Goal: Task Accomplishment & Management: Complete application form

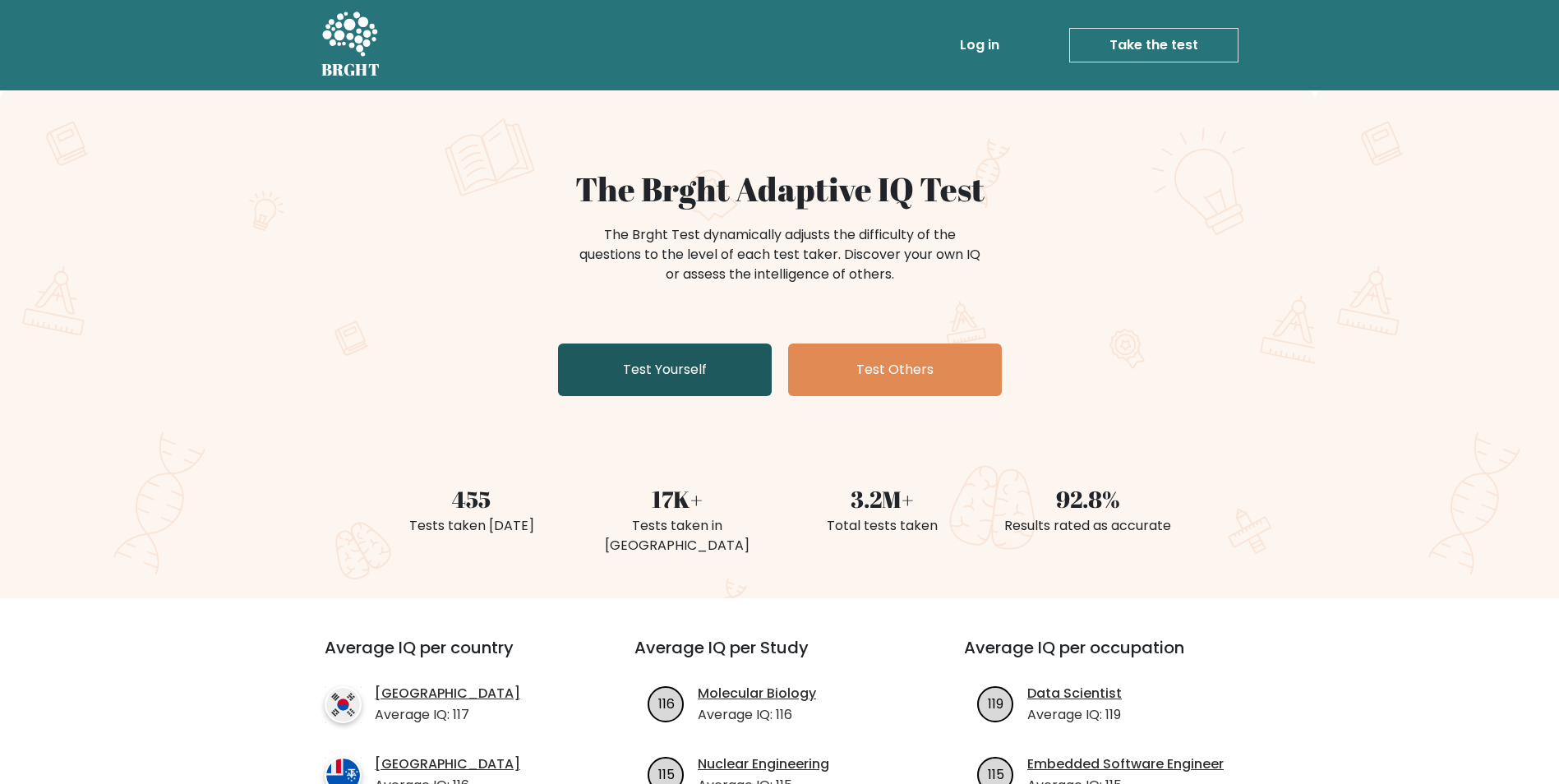
click at [678, 378] on link "Test Yourself" at bounding box center [664, 369] width 214 height 53
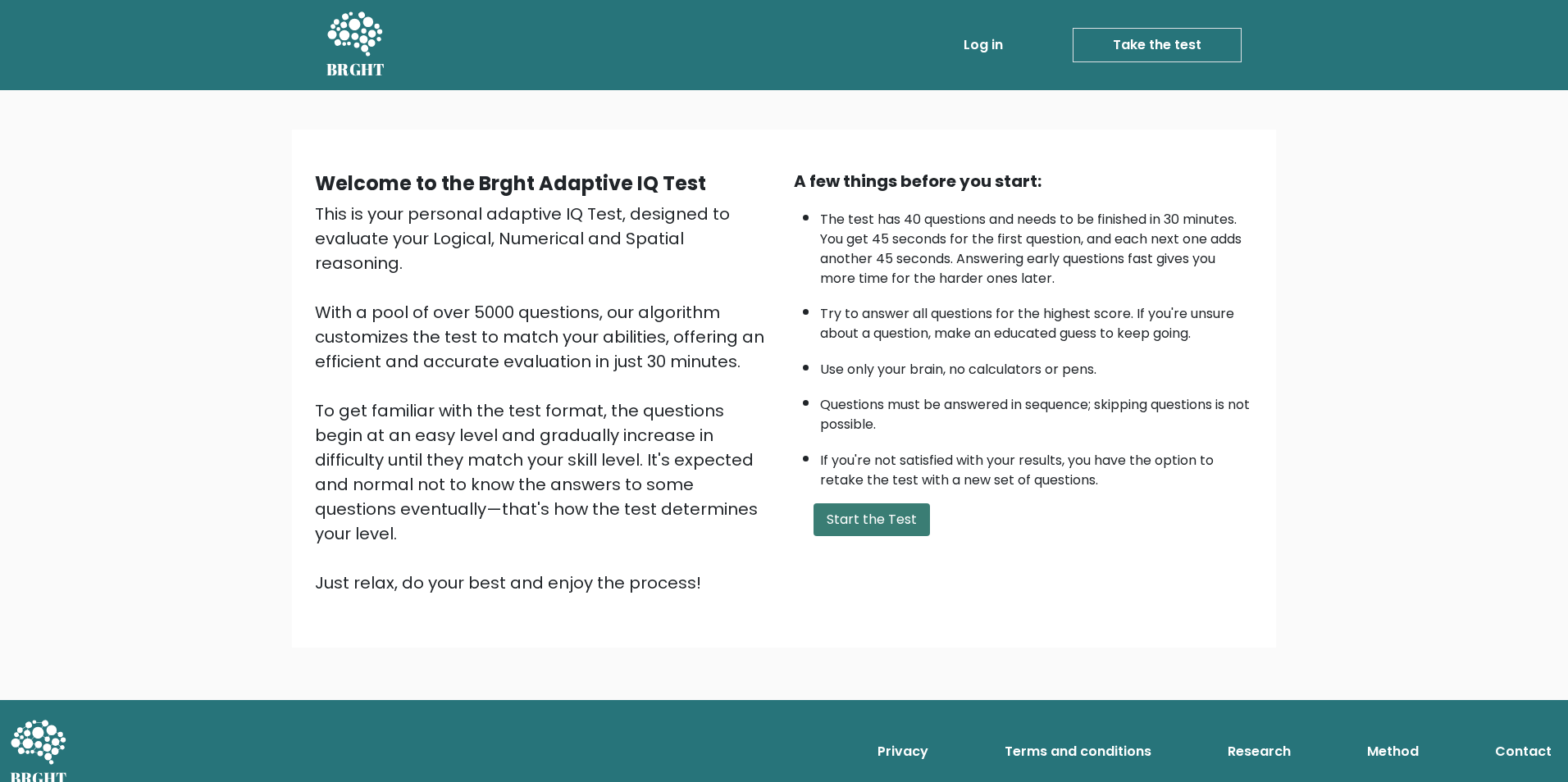
click at [890, 510] on button "Start the Test" at bounding box center [871, 519] width 116 height 33
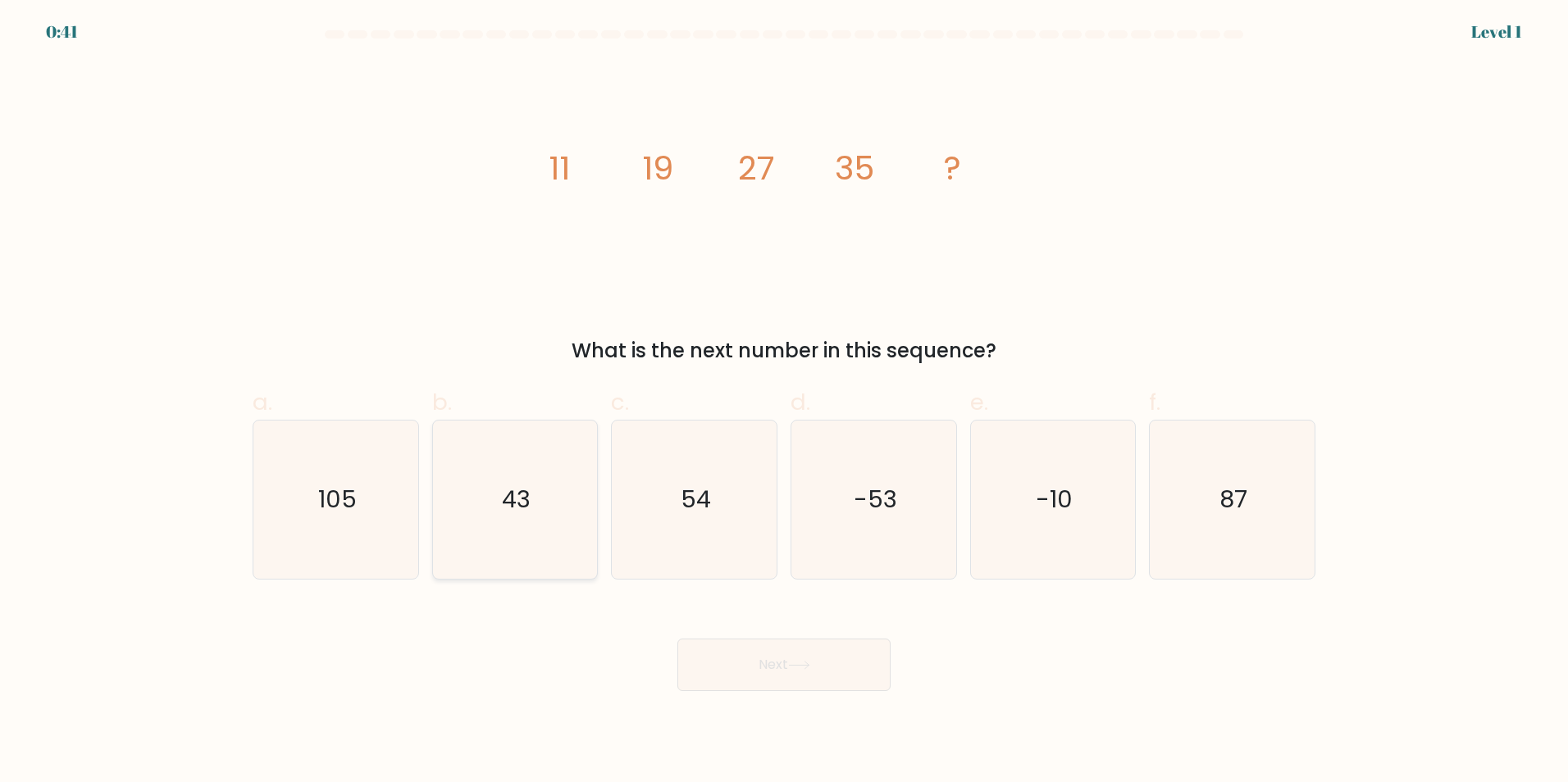
click at [584, 502] on icon "43" at bounding box center [514, 499] width 158 height 158
click at [784, 402] on input "b. 43" at bounding box center [784, 396] width 1 height 11
radio input "true"
click at [797, 654] on button "Next" at bounding box center [783, 664] width 213 height 53
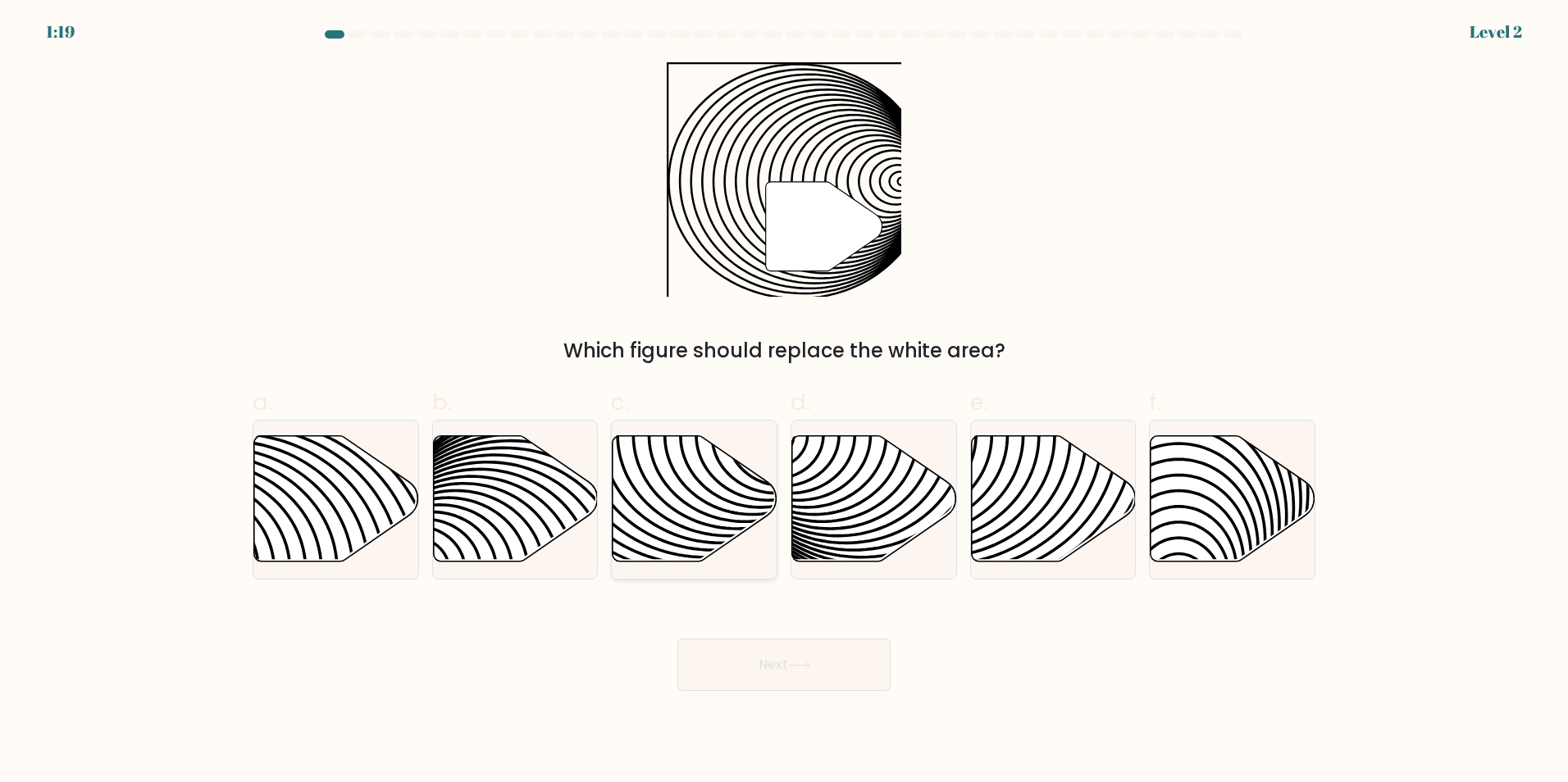
click at [686, 561] on icon at bounding box center [695, 498] width 165 height 126
click at [784, 402] on input "c." at bounding box center [784, 396] width 1 height 11
radio input "true"
click at [808, 649] on button "Next" at bounding box center [783, 664] width 213 height 53
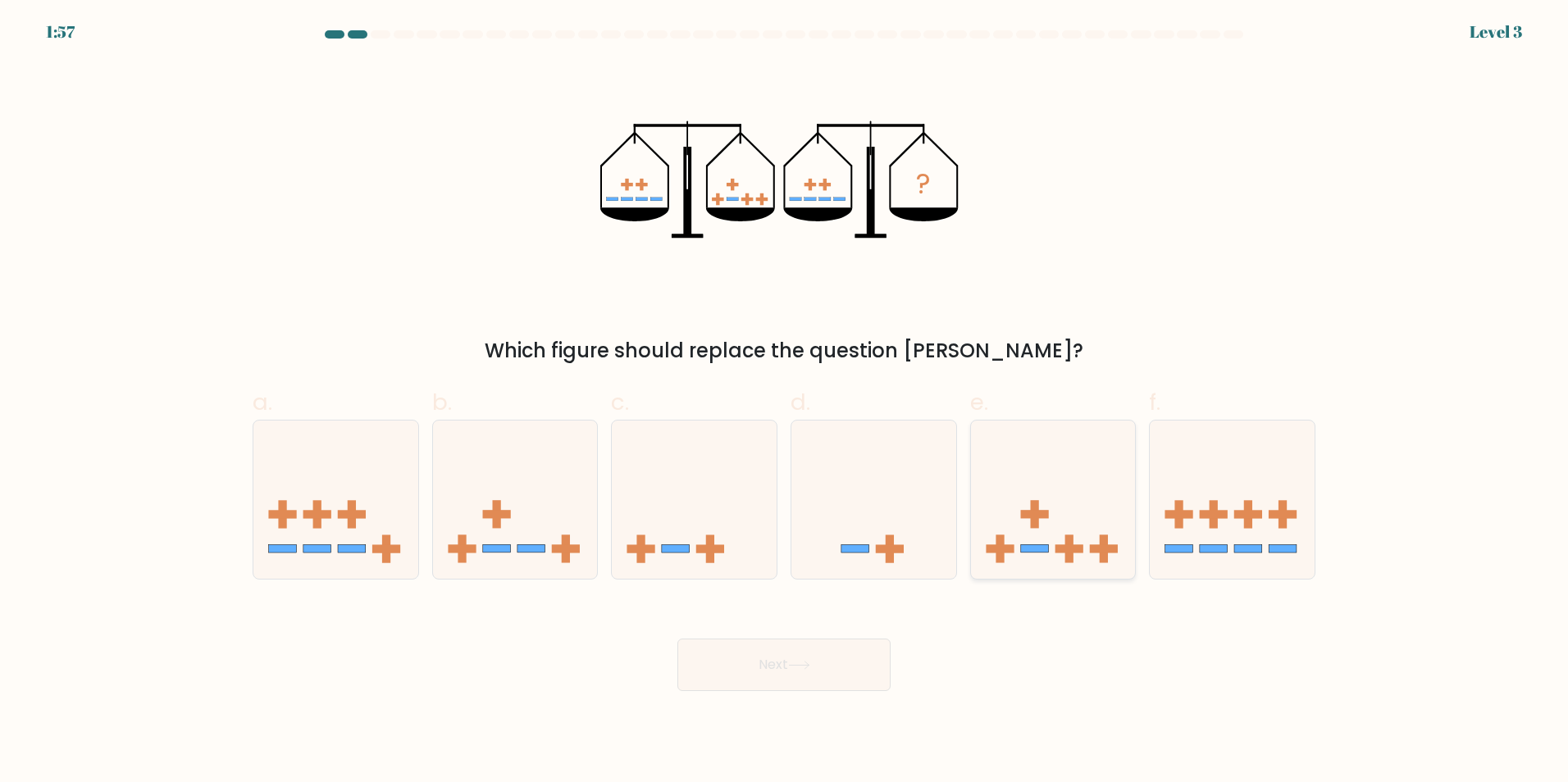
click at [1065, 506] on icon at bounding box center [1053, 499] width 165 height 136
click at [785, 402] on input "e." at bounding box center [784, 396] width 1 height 11
radio input "true"
click at [822, 651] on button "Next" at bounding box center [783, 664] width 213 height 53
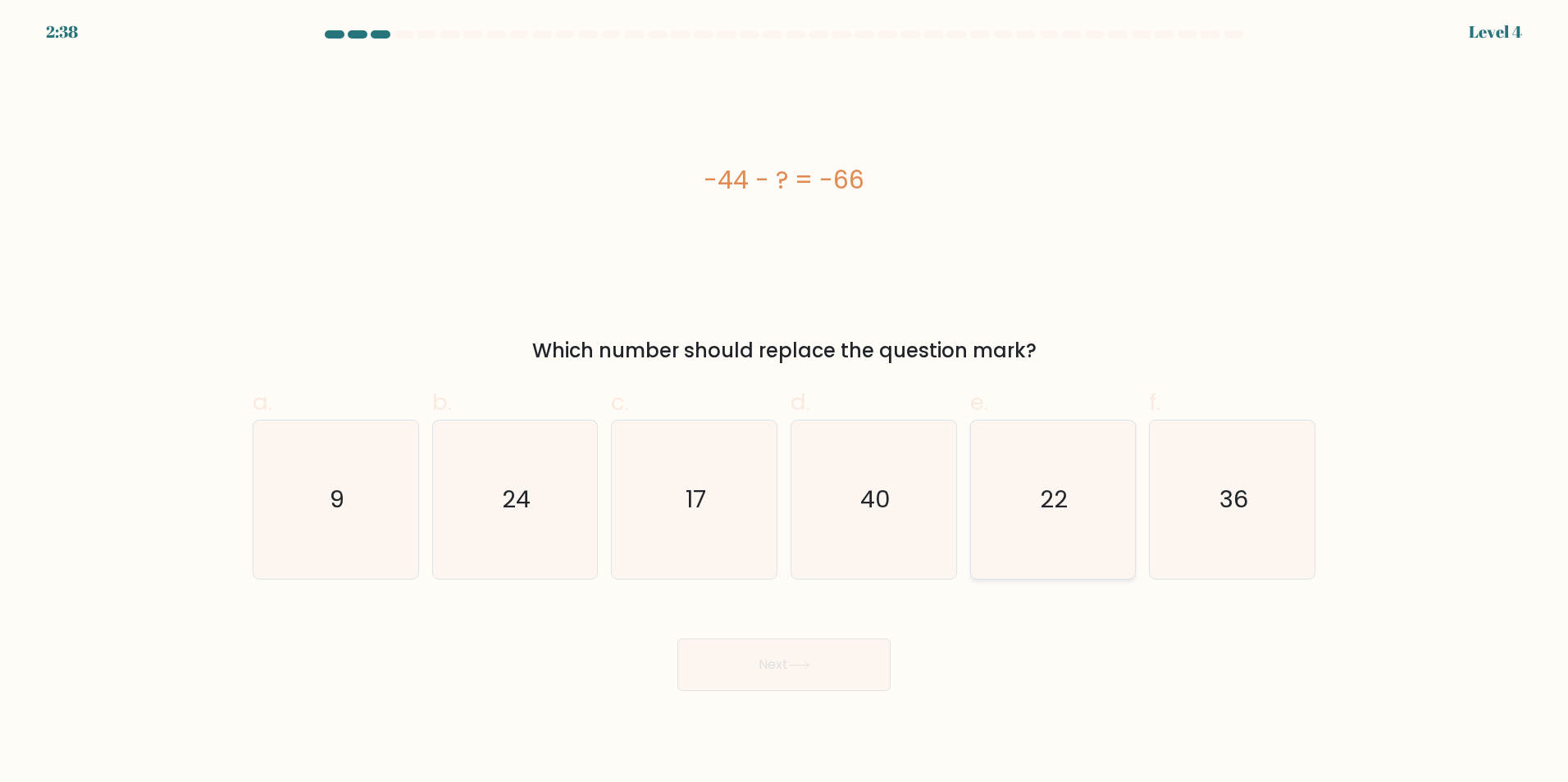
click at [1019, 482] on icon "22" at bounding box center [1051, 499] width 158 height 158
click at [785, 402] on input "e. 22" at bounding box center [784, 396] width 1 height 11
radio input "true"
click at [846, 643] on button "Next" at bounding box center [783, 664] width 213 height 53
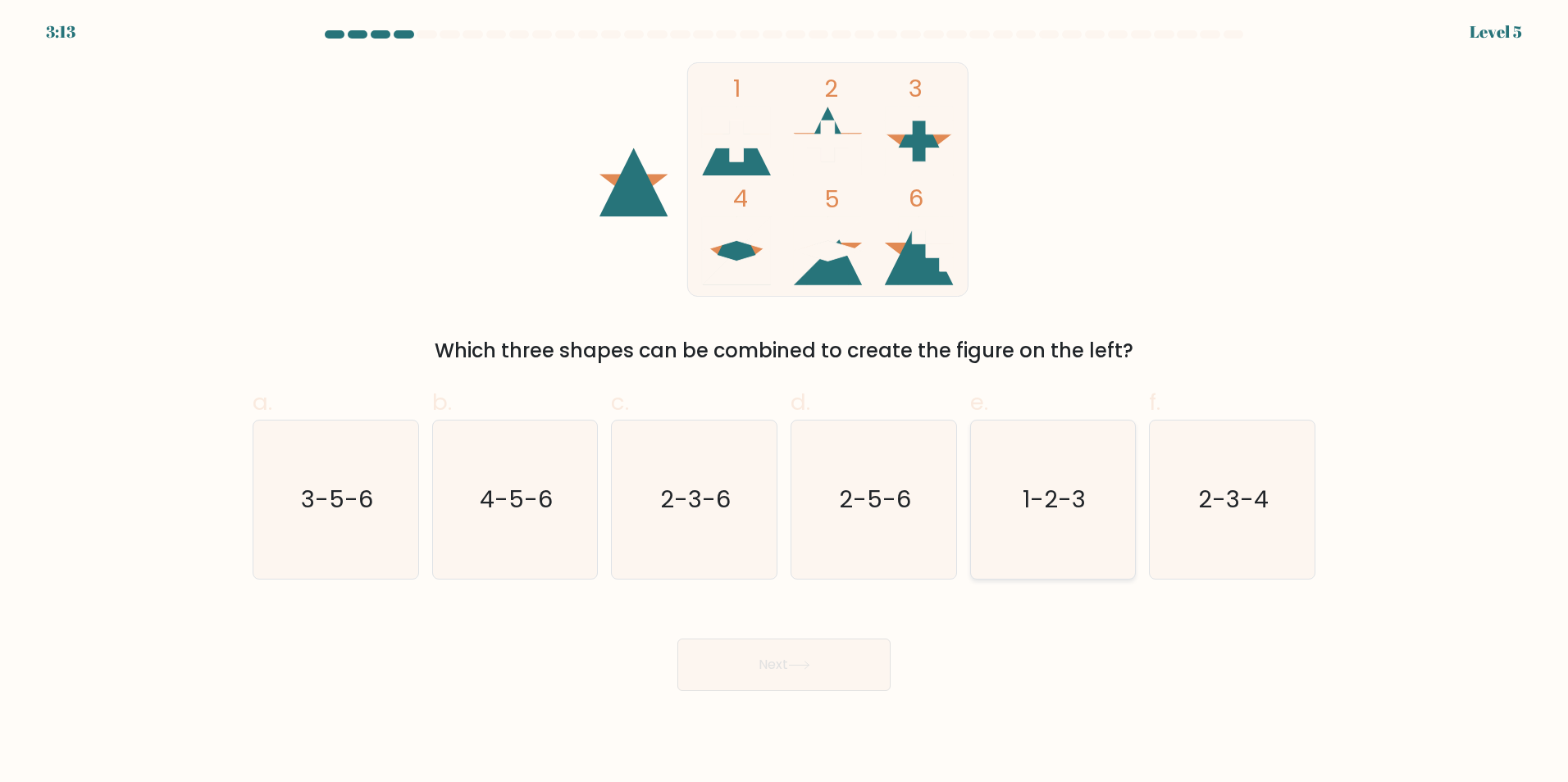
click at [1046, 504] on text "1-2-3" at bounding box center [1054, 499] width 64 height 33
click at [785, 402] on input "e. 1-2-3" at bounding box center [784, 396] width 1 height 11
radio input "true"
click at [825, 648] on button "Next" at bounding box center [783, 664] width 213 height 53
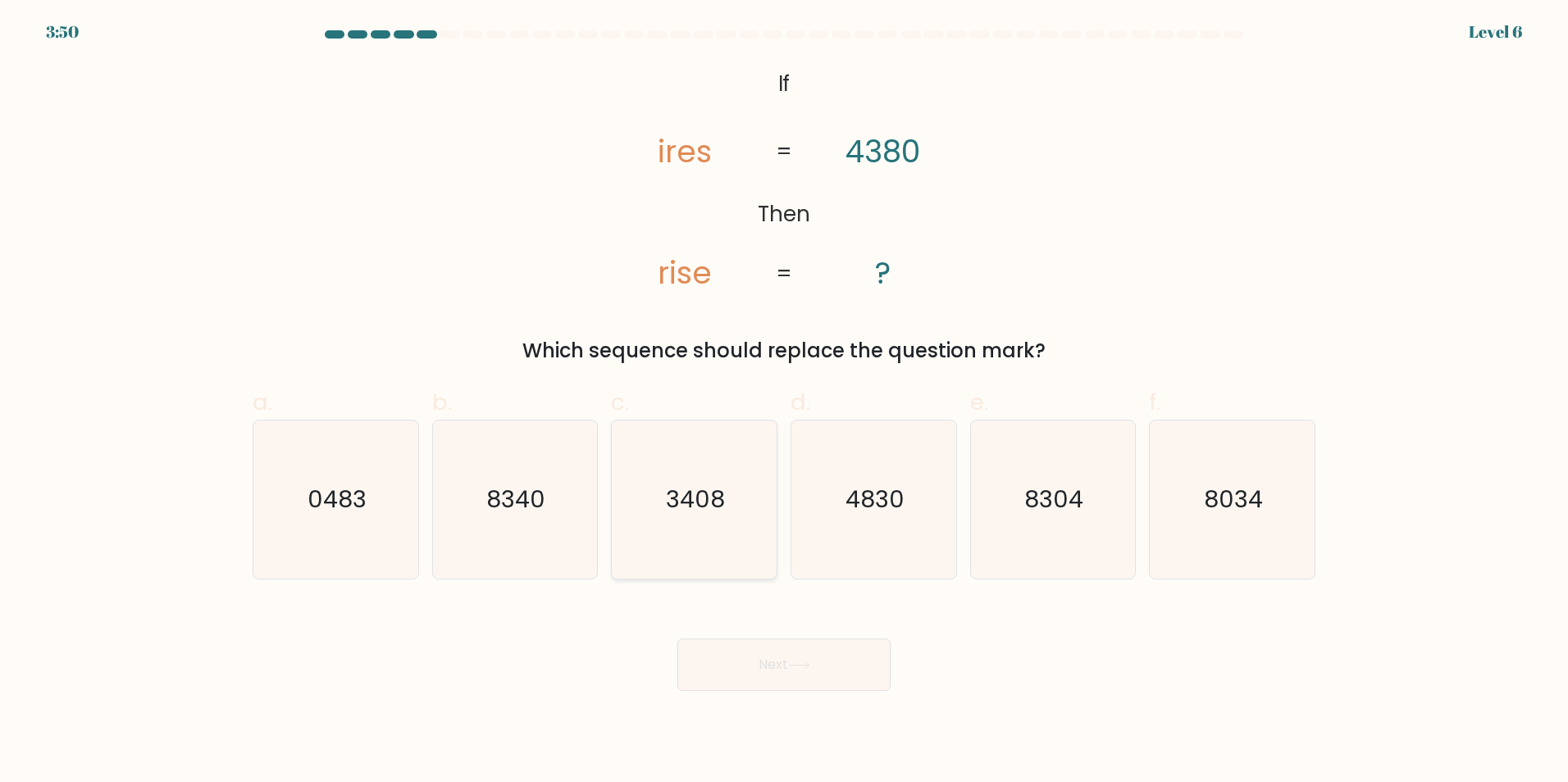
drag, startPoint x: 701, startPoint y: 504, endPoint x: 747, endPoint y: 550, distance: 65.1
click at [700, 504] on text "3408" at bounding box center [696, 499] width 59 height 33
click at [784, 402] on input "c. 3408" at bounding box center [784, 396] width 1 height 11
radio input "true"
click at [751, 655] on button "Next" at bounding box center [783, 664] width 213 height 53
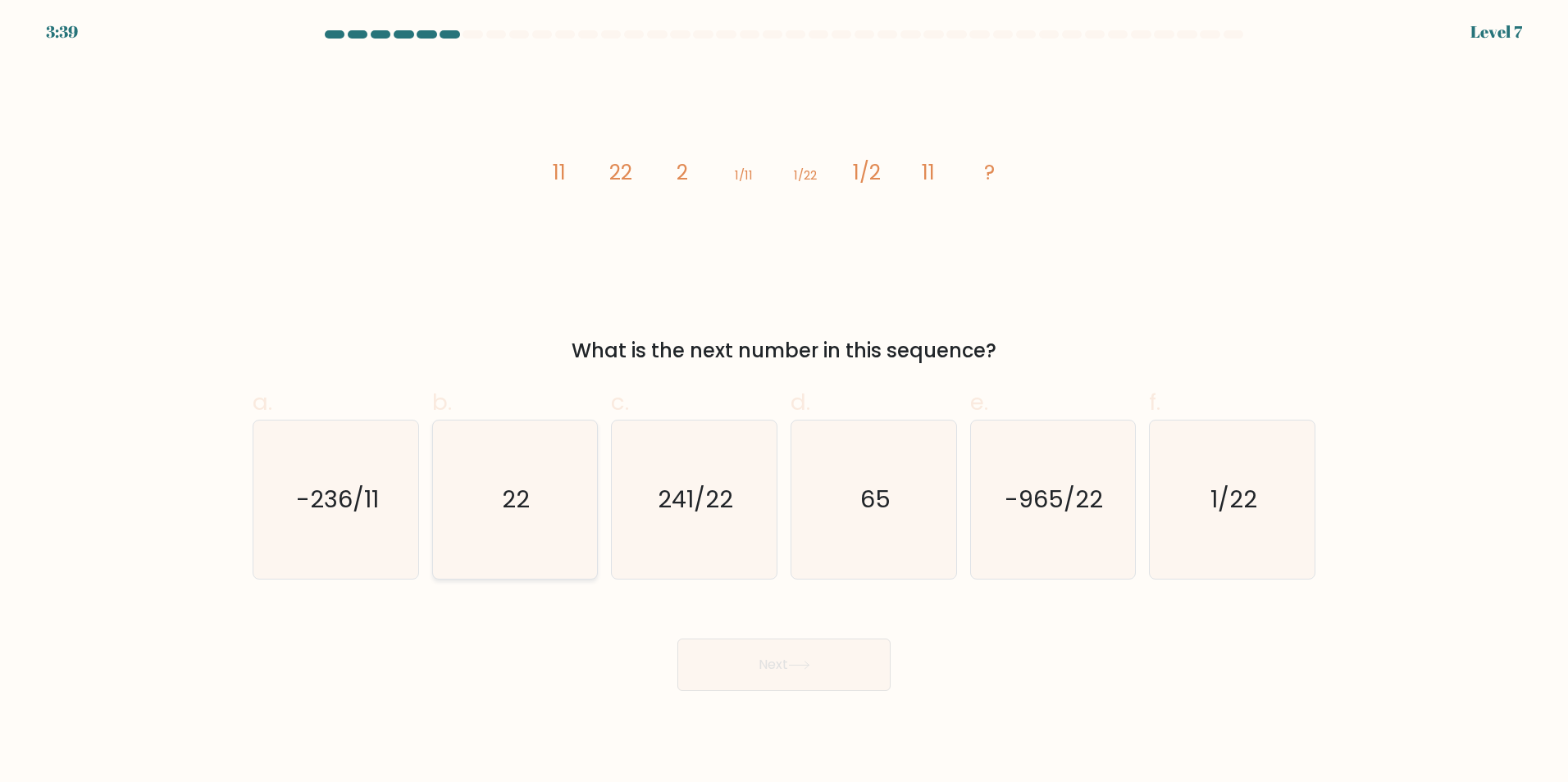
click at [526, 487] on text "22" at bounding box center [516, 499] width 28 height 33
click at [784, 402] on input "b. 22" at bounding box center [784, 396] width 1 height 11
radio input "true"
click at [841, 672] on button "Next" at bounding box center [783, 664] width 213 height 53
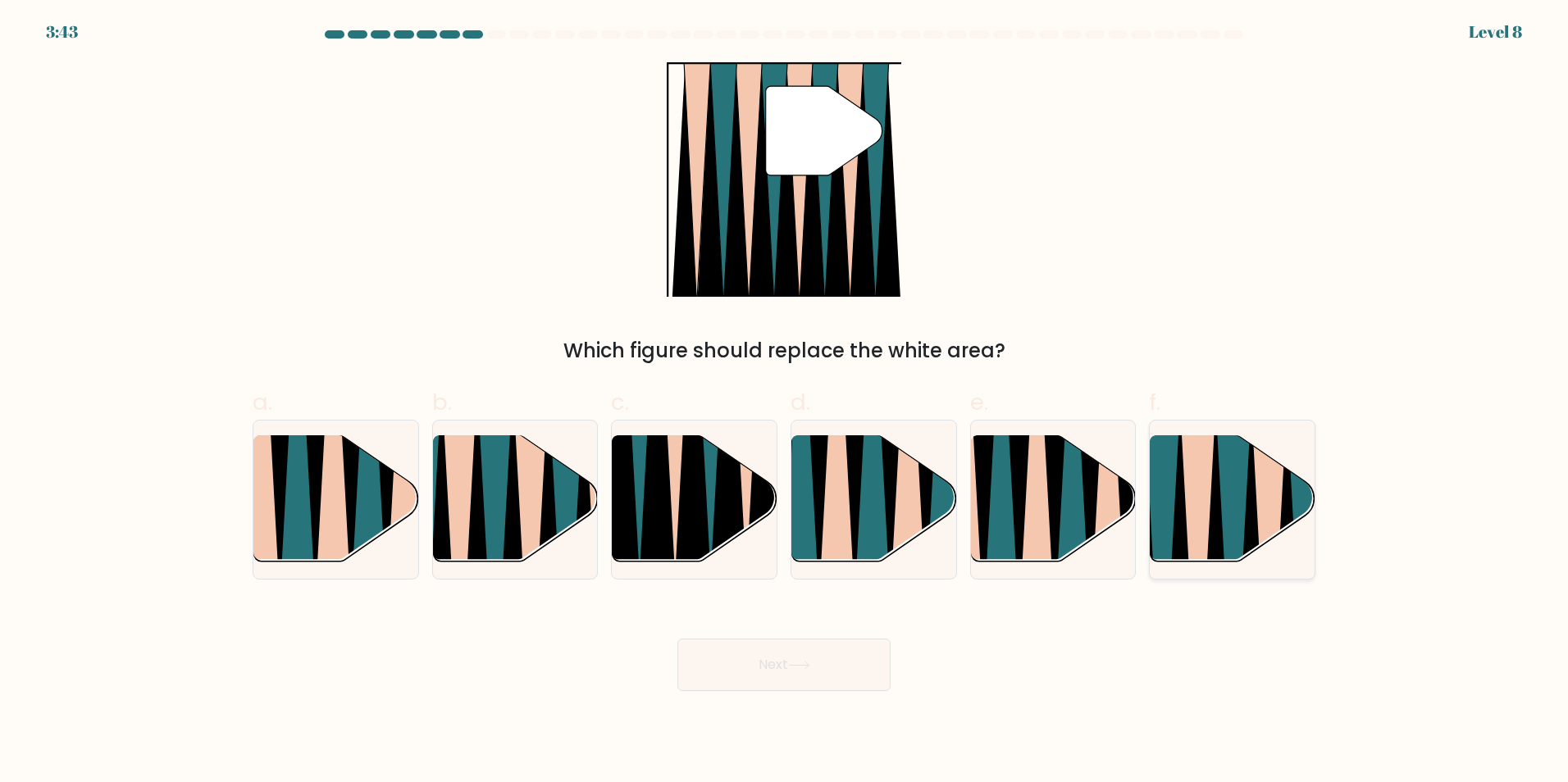
click at [1274, 488] on icon at bounding box center [1270, 568] width 37 height 329
click at [785, 402] on input "f." at bounding box center [784, 396] width 1 height 11
radio input "true"
click at [800, 656] on button "Next" at bounding box center [783, 664] width 213 height 53
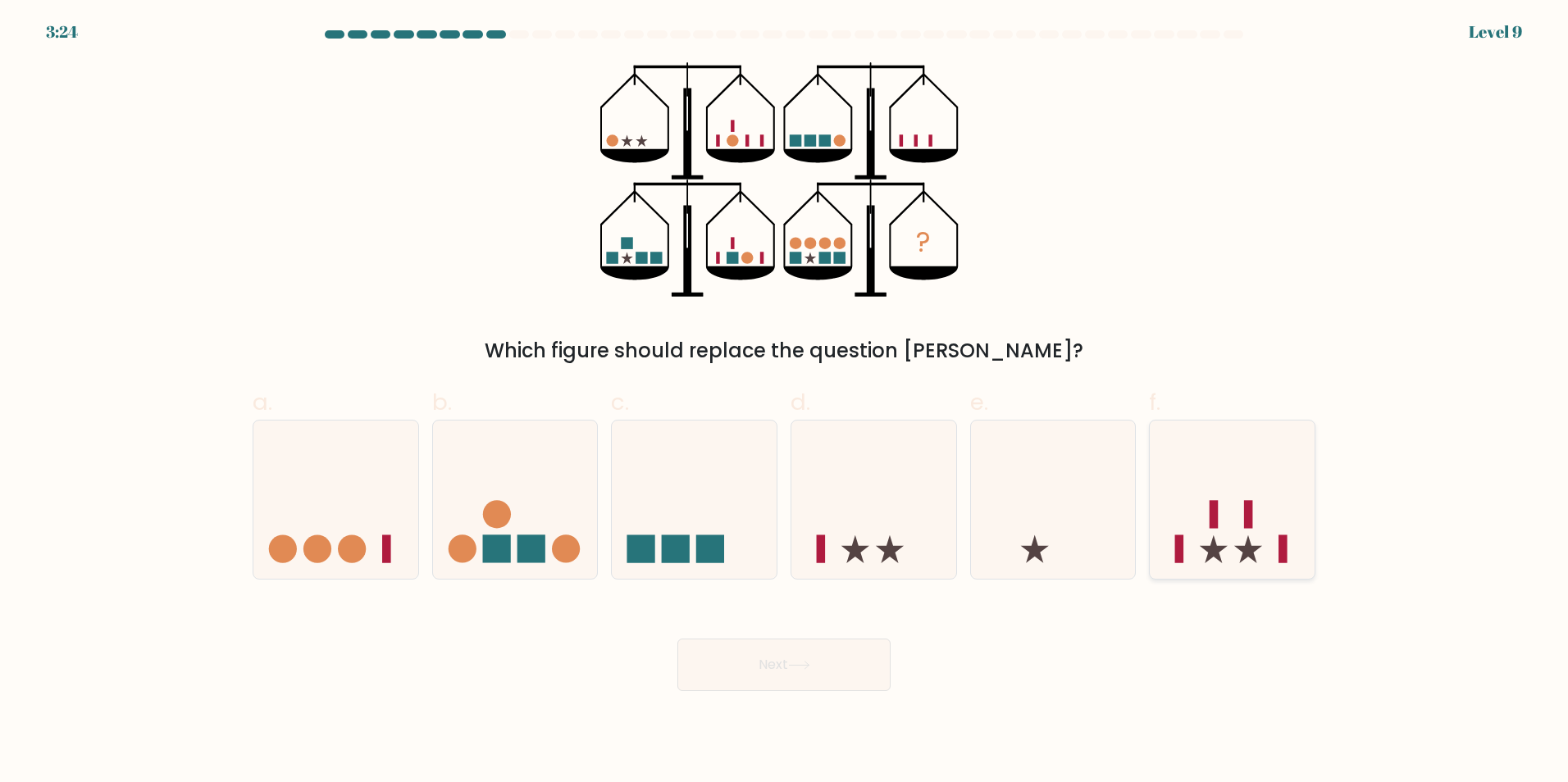
click at [1245, 514] on rect at bounding box center [1248, 513] width 9 height 28
click at [785, 402] on input "f." at bounding box center [784, 396] width 1 height 11
radio input "true"
click at [832, 675] on button "Next" at bounding box center [783, 664] width 213 height 53
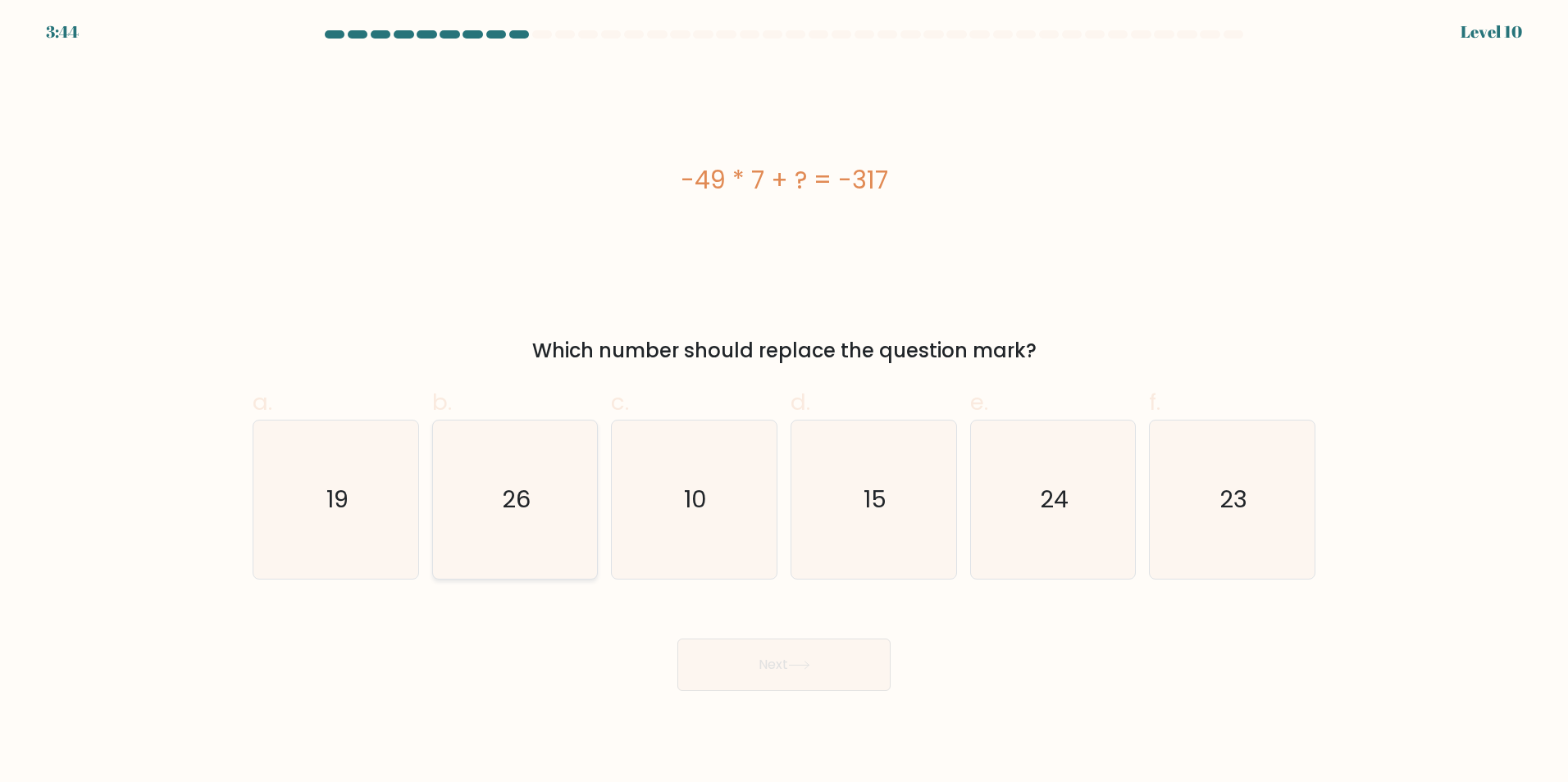
click at [501, 499] on icon "26" at bounding box center [514, 499] width 158 height 158
click at [784, 402] on input "b. 26" at bounding box center [784, 396] width 1 height 11
radio input "true"
click at [797, 693] on body "3:43 Level 10" at bounding box center [784, 391] width 1568 height 782
click at [796, 687] on button "Next" at bounding box center [783, 664] width 213 height 53
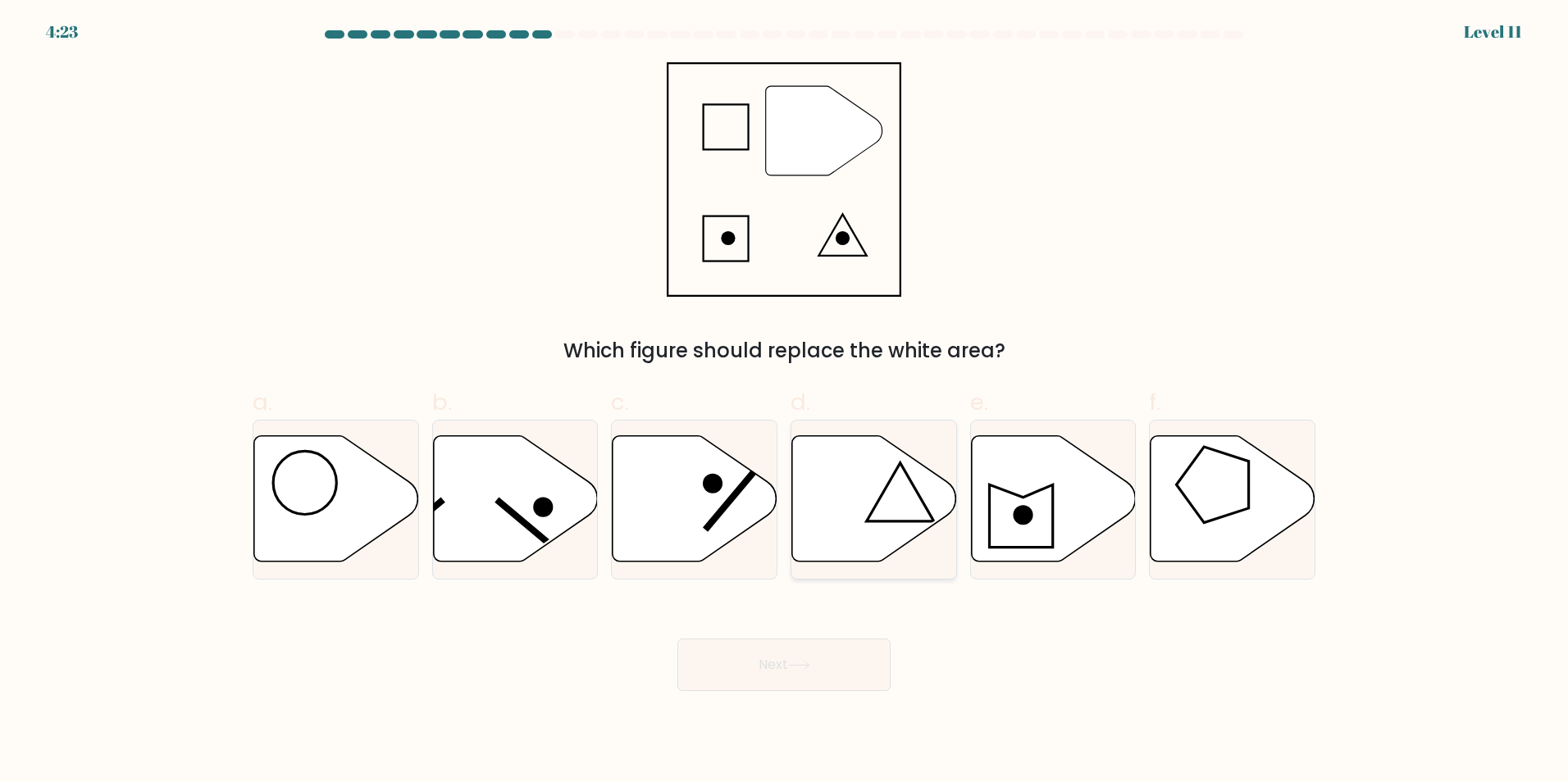
click at [887, 558] on icon at bounding box center [873, 500] width 165 height 129
click at [785, 402] on input "d." at bounding box center [784, 396] width 1 height 11
radio input "true"
click at [846, 667] on button "Next" at bounding box center [783, 664] width 213 height 53
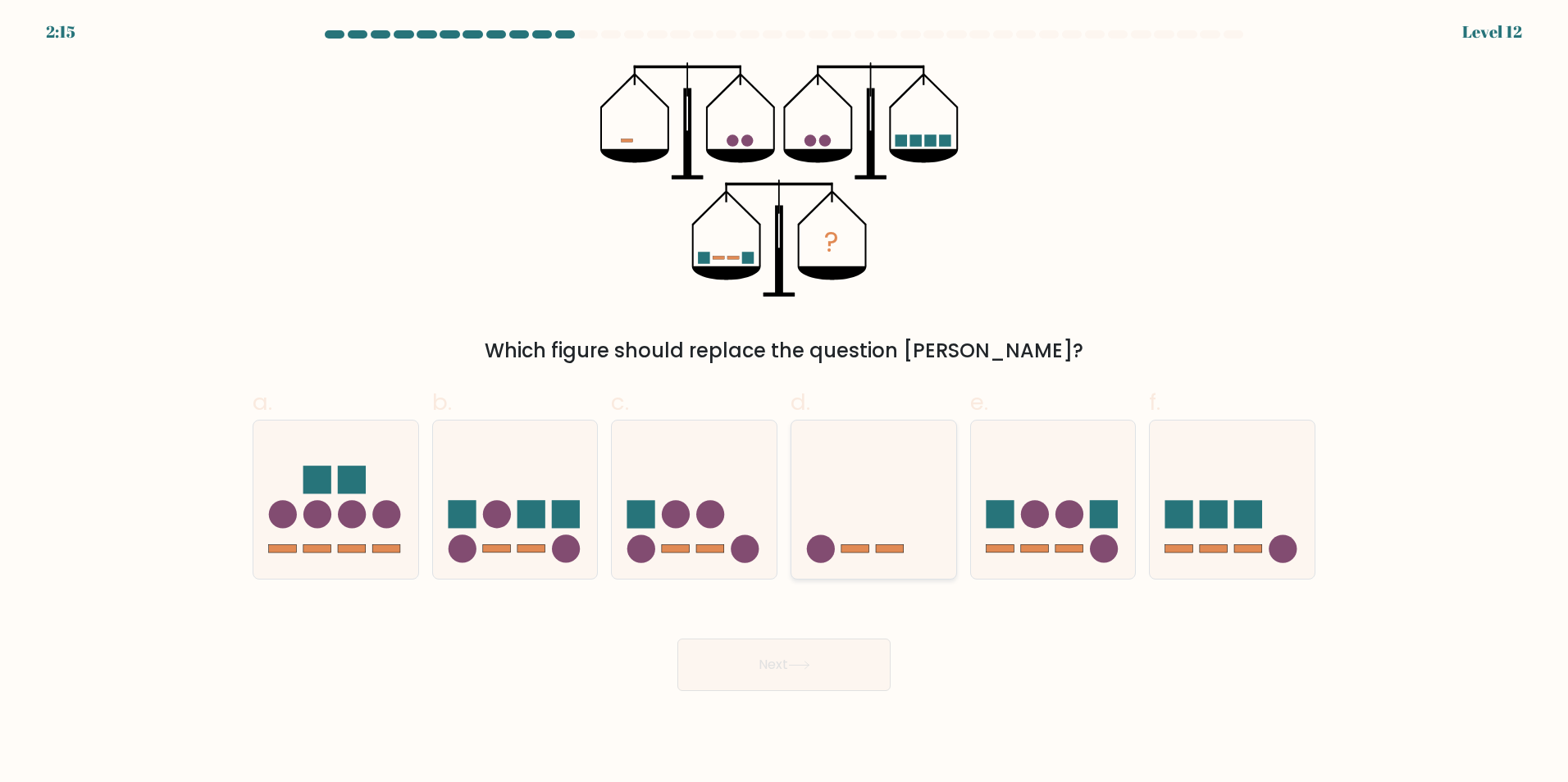
click at [869, 475] on icon at bounding box center [873, 499] width 165 height 136
click at [785, 402] on input "d." at bounding box center [784, 396] width 1 height 11
radio input "true"
click at [824, 673] on button "Next" at bounding box center [783, 664] width 213 height 53
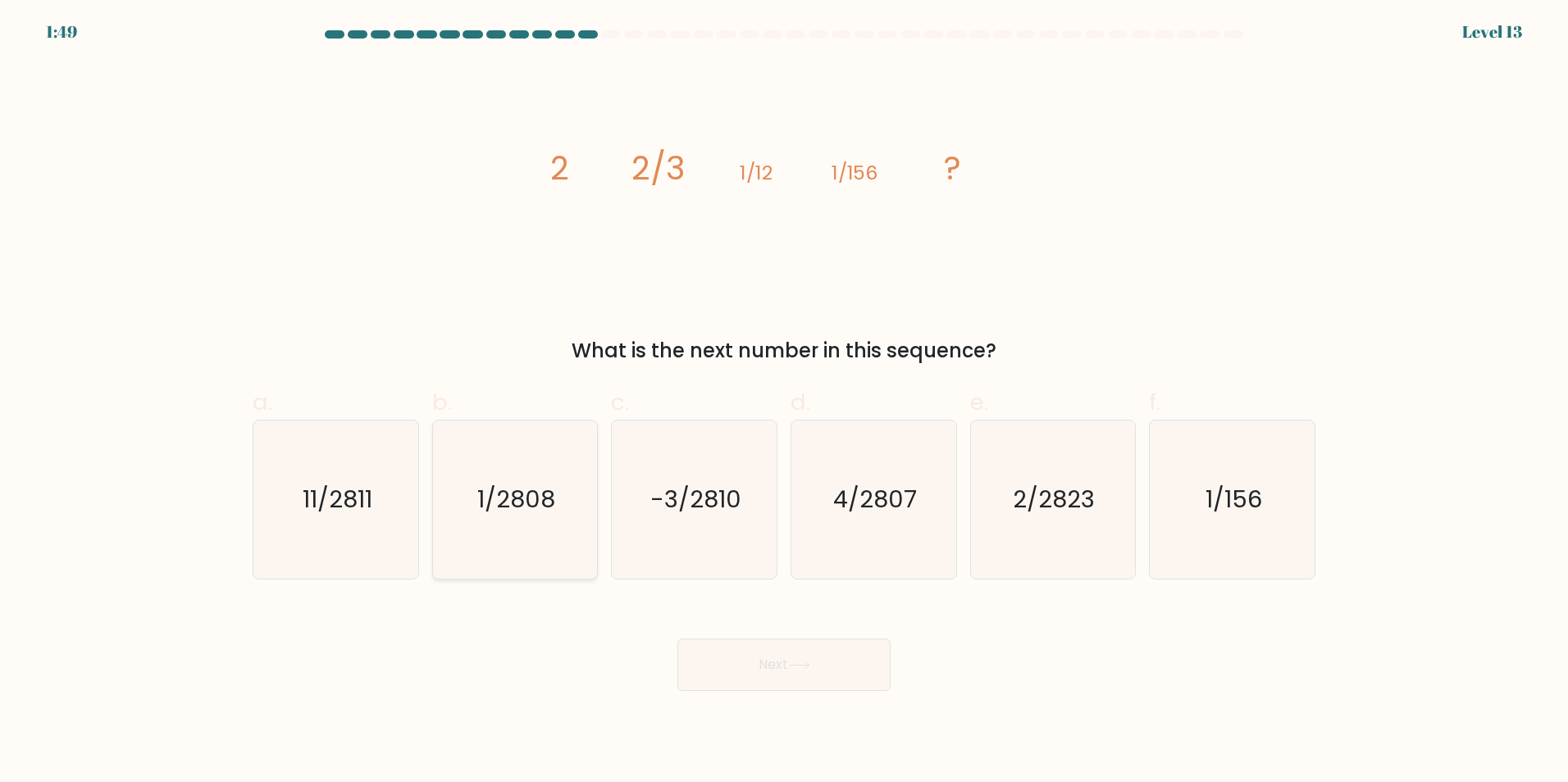
click at [501, 449] on icon "1/2808" at bounding box center [514, 499] width 158 height 158
click at [784, 402] on input "b. 1/2808" at bounding box center [784, 396] width 1 height 11
radio input "true"
click at [806, 678] on button "Next" at bounding box center [783, 664] width 213 height 53
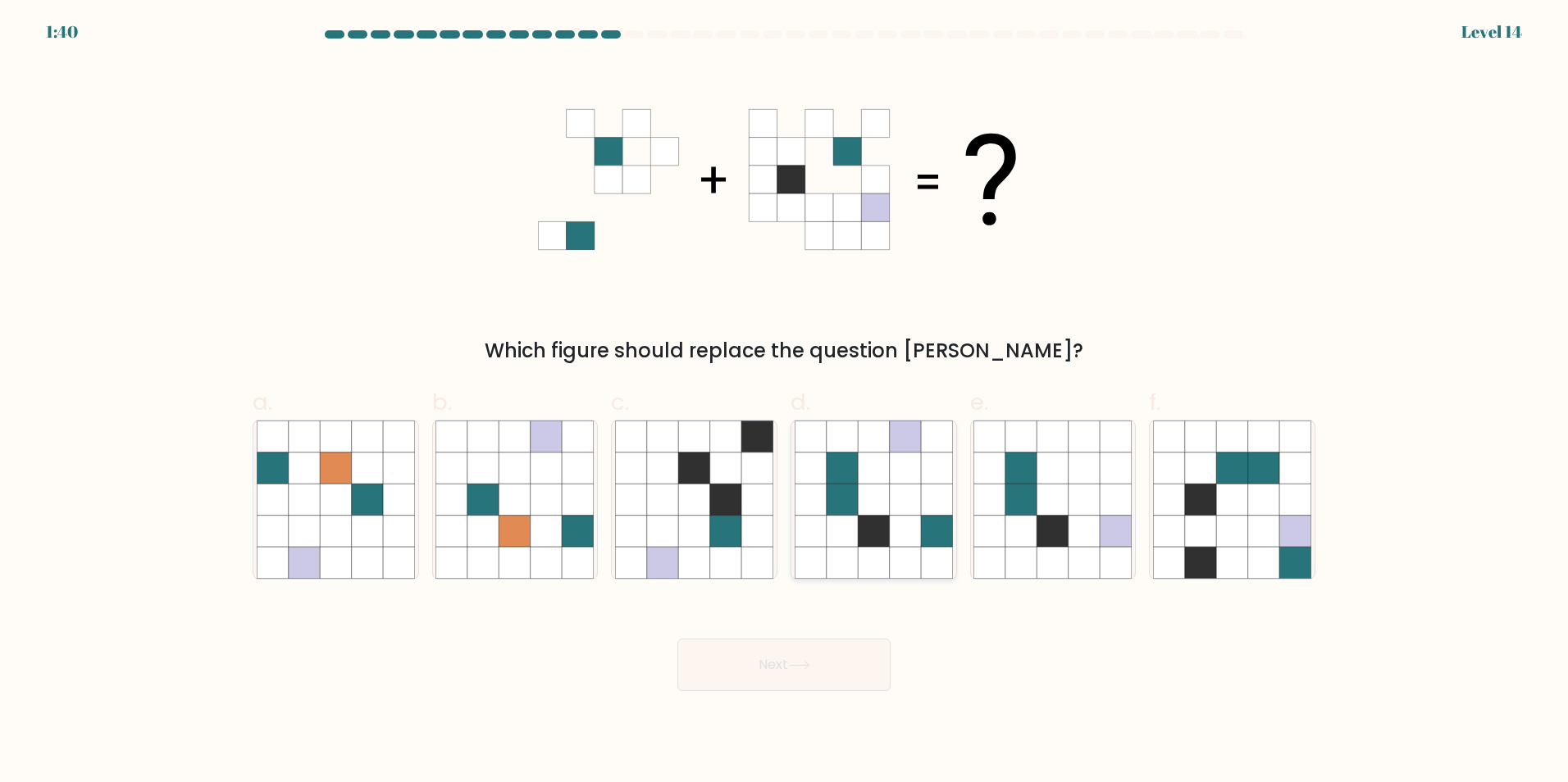
drag, startPoint x: 843, startPoint y: 480, endPoint x: 807, endPoint y: 558, distance: 85.9
click at [849, 491] on icon at bounding box center [873, 499] width 158 height 158
click at [785, 402] on input "d." at bounding box center [784, 396] width 1 height 11
radio input "true"
click at [801, 667] on icon at bounding box center [799, 665] width 22 height 9
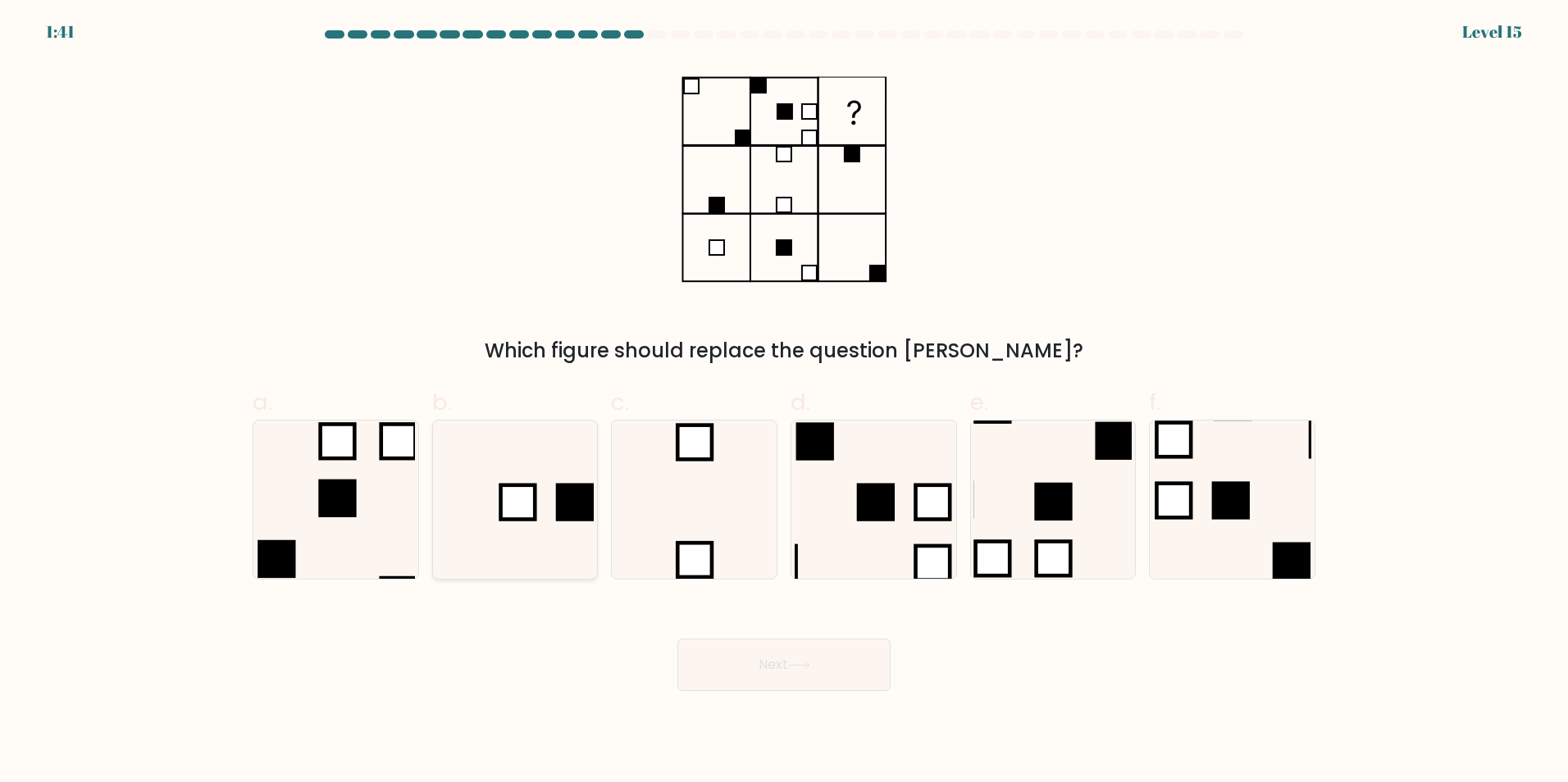
click at [517, 494] on rect at bounding box center [517, 501] width 34 height 34
click at [784, 402] on input "b." at bounding box center [784, 396] width 1 height 11
radio input "true"
click at [756, 654] on button "Next" at bounding box center [783, 664] width 213 height 53
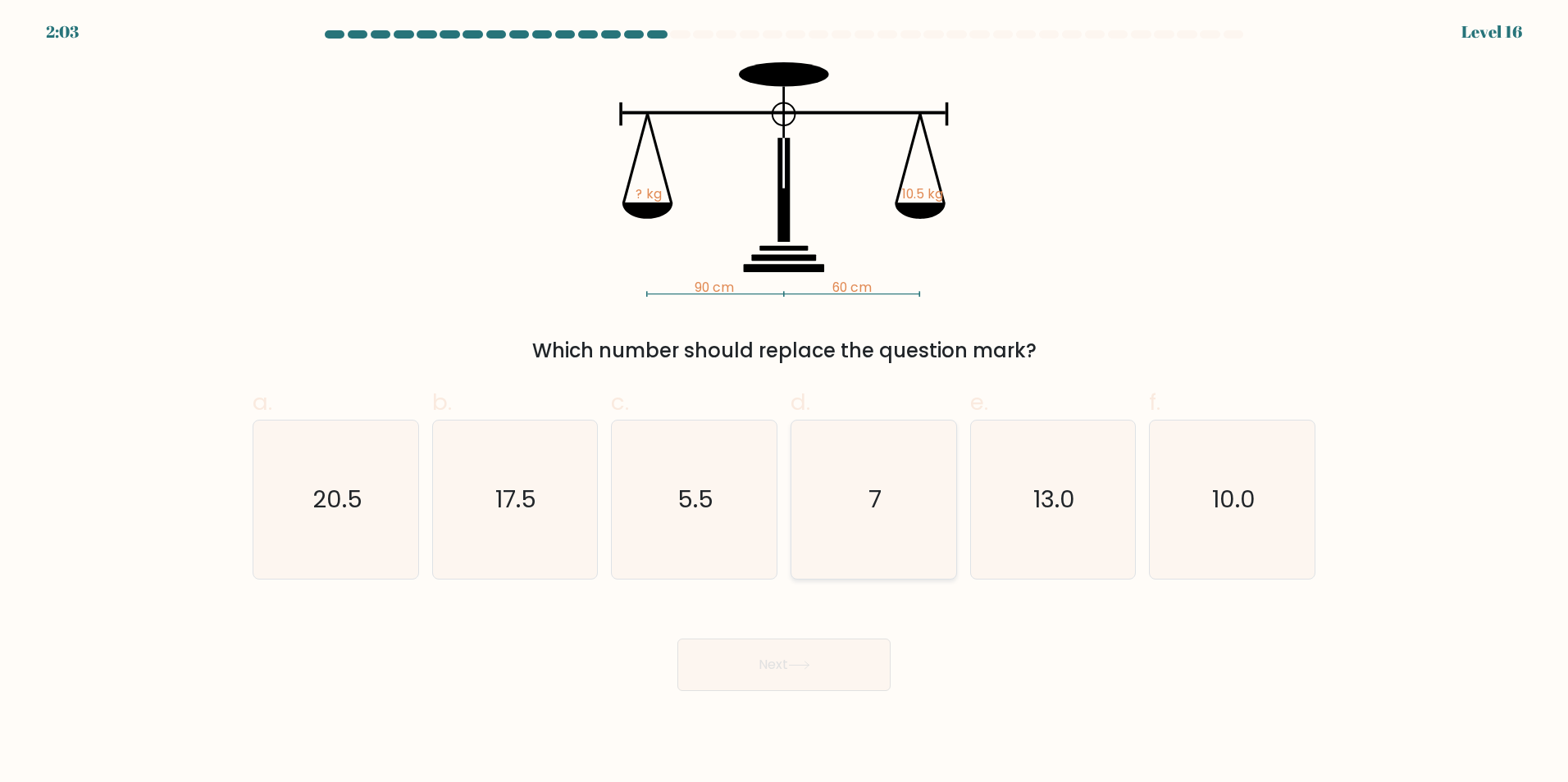
click at [894, 508] on icon "7" at bounding box center [873, 499] width 158 height 158
click at [785, 402] on input "d. 7" at bounding box center [784, 396] width 1 height 11
radio input "true"
click at [847, 657] on button "Next" at bounding box center [783, 664] width 213 height 53
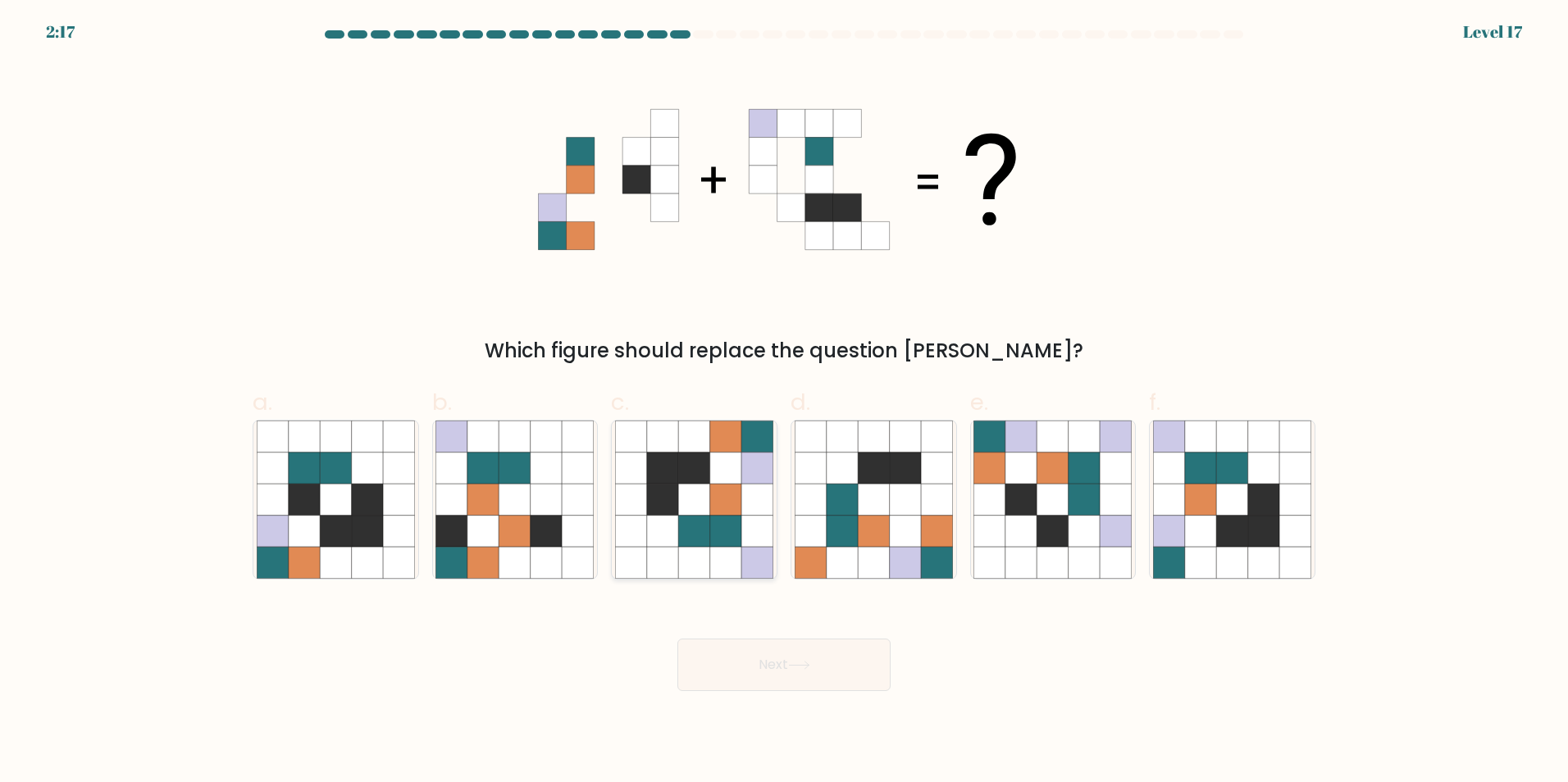
click at [715, 430] on icon at bounding box center [725, 435] width 31 height 31
click at [784, 402] on input "c." at bounding box center [784, 396] width 1 height 11
radio input "true"
click at [788, 664] on button "Next" at bounding box center [783, 664] width 213 height 53
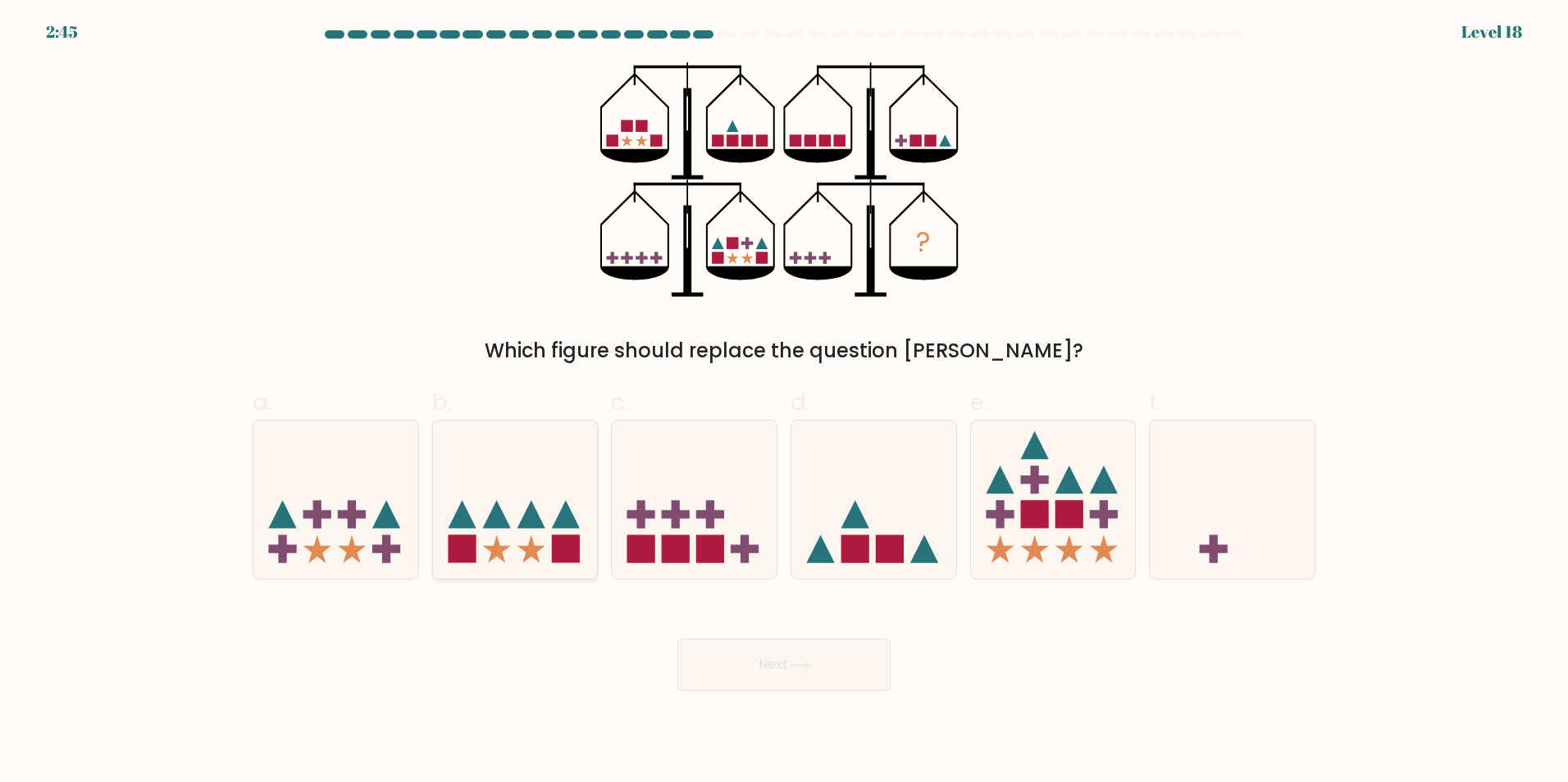
click at [522, 556] on icon at bounding box center [515, 499] width 165 height 136
click at [784, 402] on input "b." at bounding box center [784, 396] width 1 height 11
radio input "true"
click at [688, 662] on button "Next" at bounding box center [783, 664] width 213 height 53
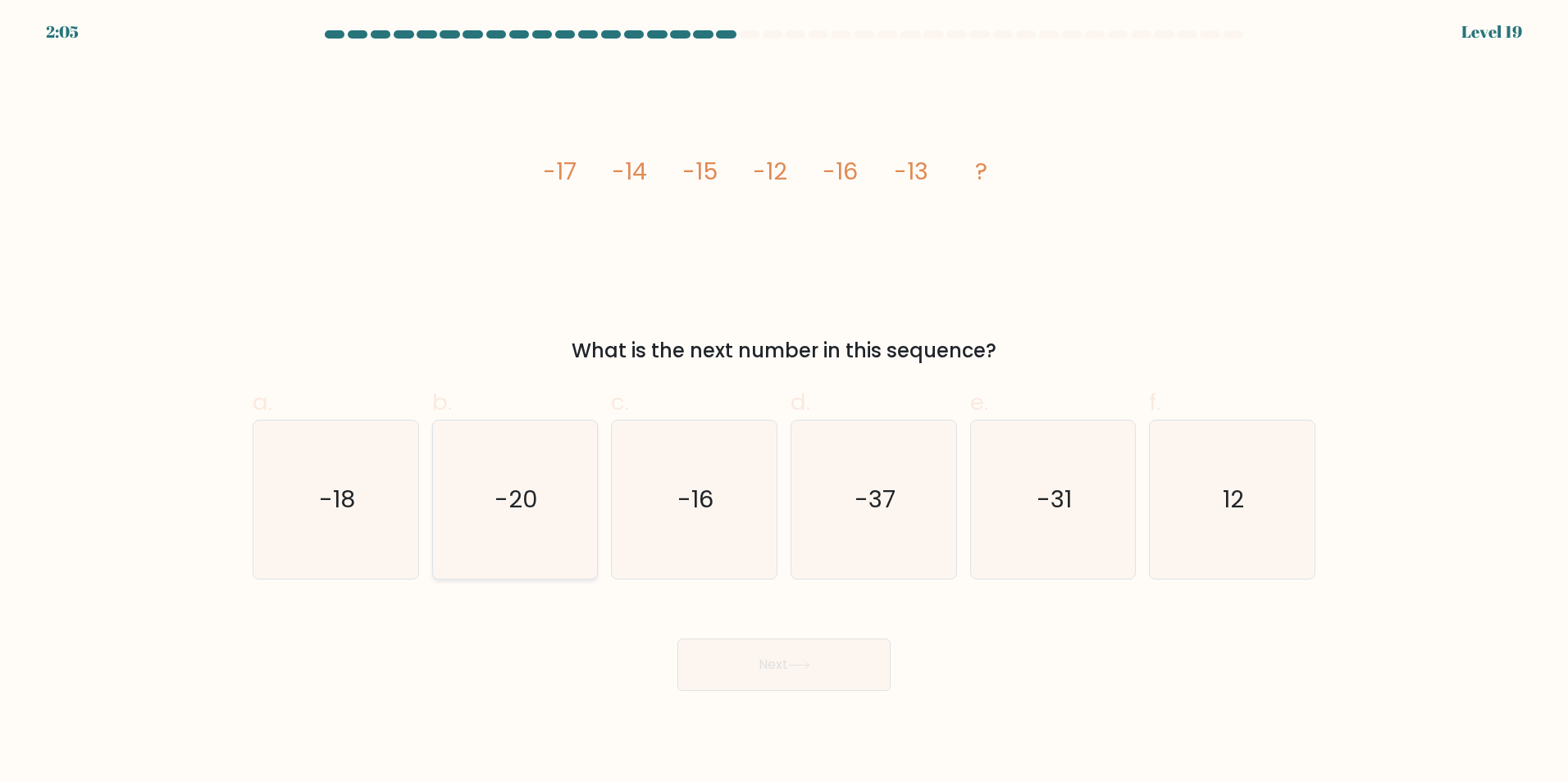
click at [558, 489] on icon "-20" at bounding box center [514, 499] width 158 height 158
click at [784, 402] on input "b. -20" at bounding box center [784, 396] width 1 height 11
radio input "true"
click at [776, 657] on button "Next" at bounding box center [783, 664] width 213 height 53
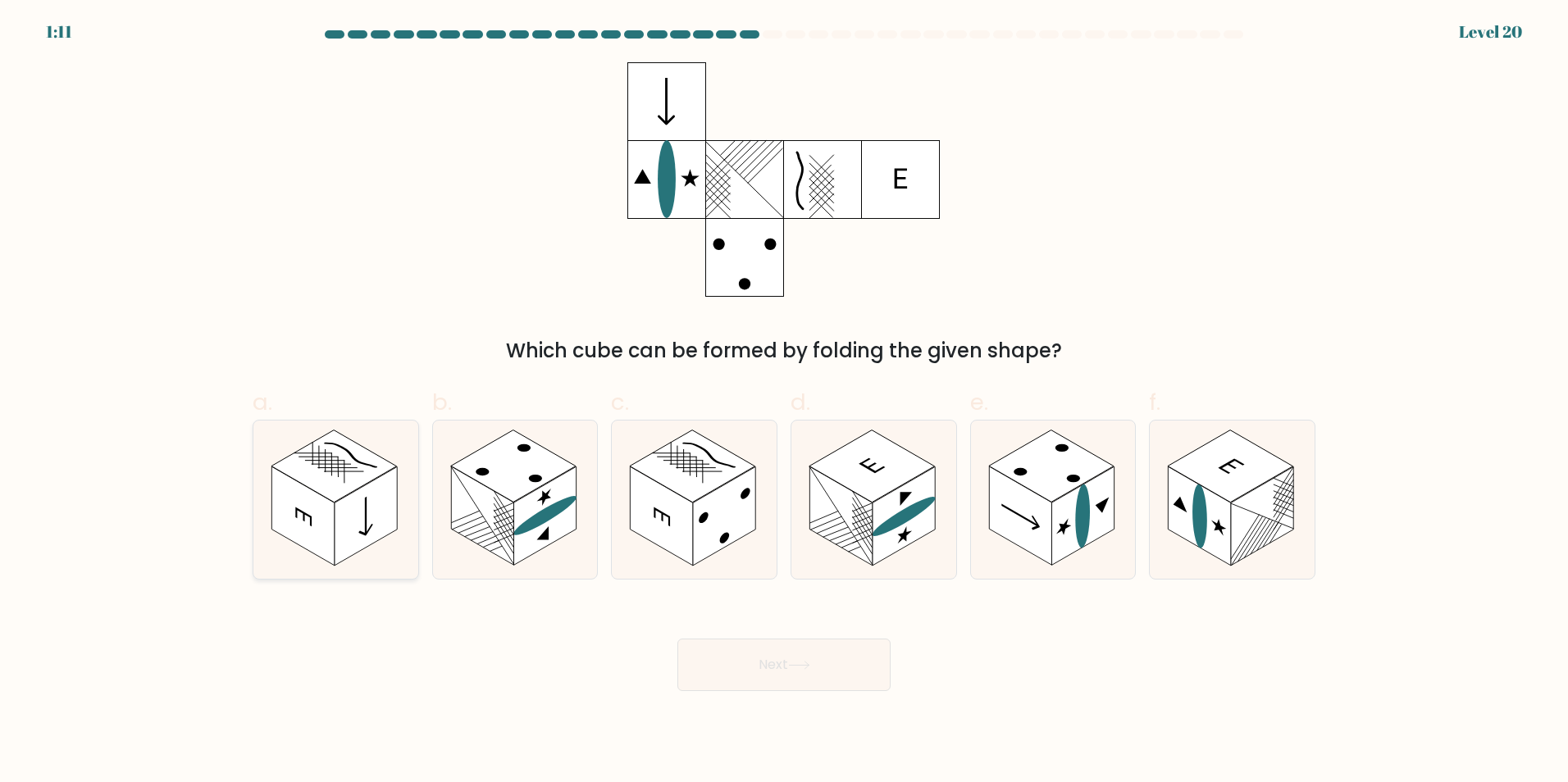
click at [392, 541] on icon at bounding box center [335, 499] width 165 height 158
click at [784, 402] on input "a." at bounding box center [784, 396] width 1 height 11
radio input "true"
click at [881, 660] on button "Next" at bounding box center [783, 664] width 213 height 53
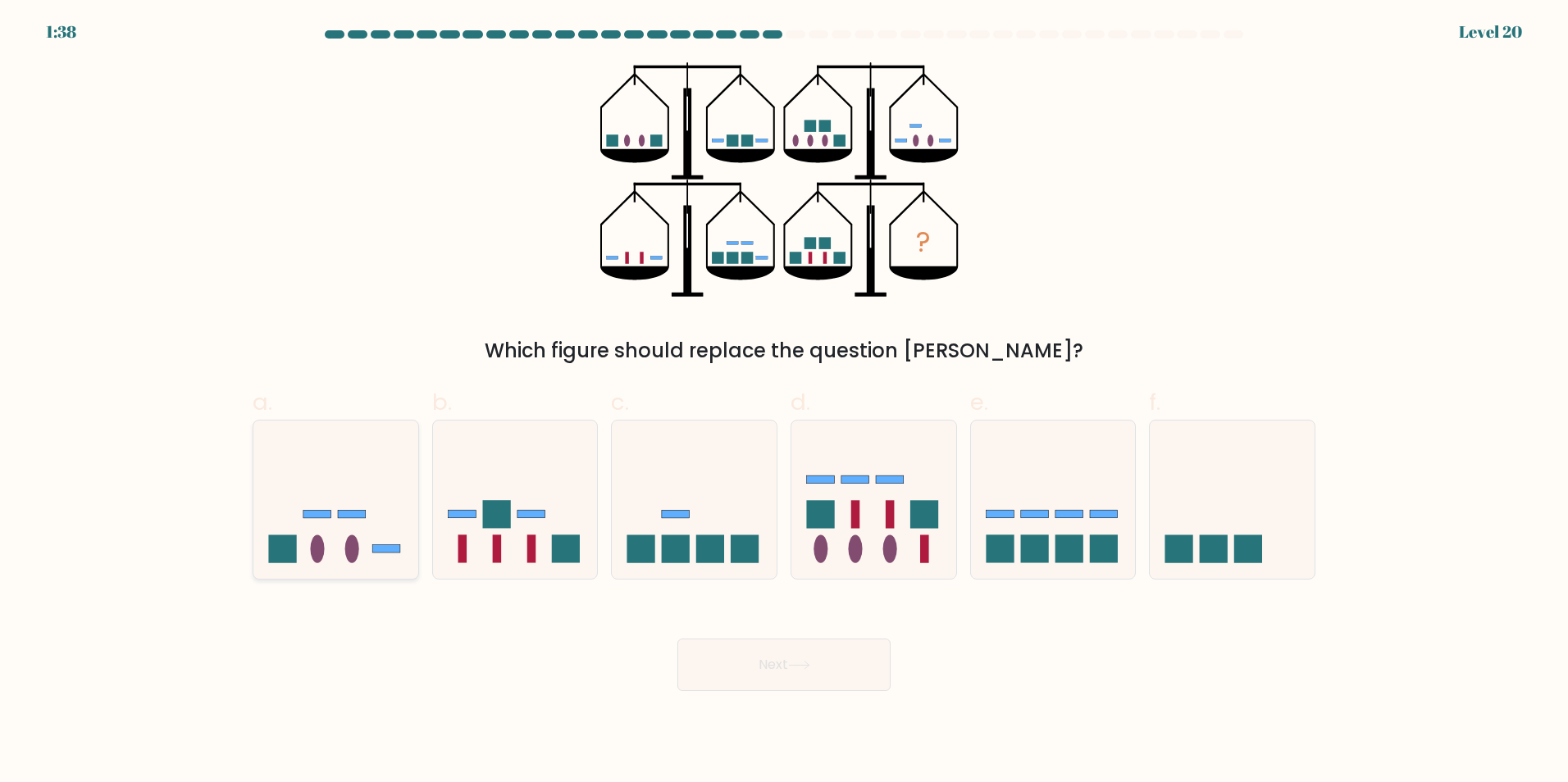
click at [309, 555] on icon at bounding box center [335, 499] width 165 height 136
click at [784, 402] on input "a." at bounding box center [784, 396] width 1 height 11
radio input "true"
click at [768, 644] on button "Next" at bounding box center [783, 664] width 213 height 53
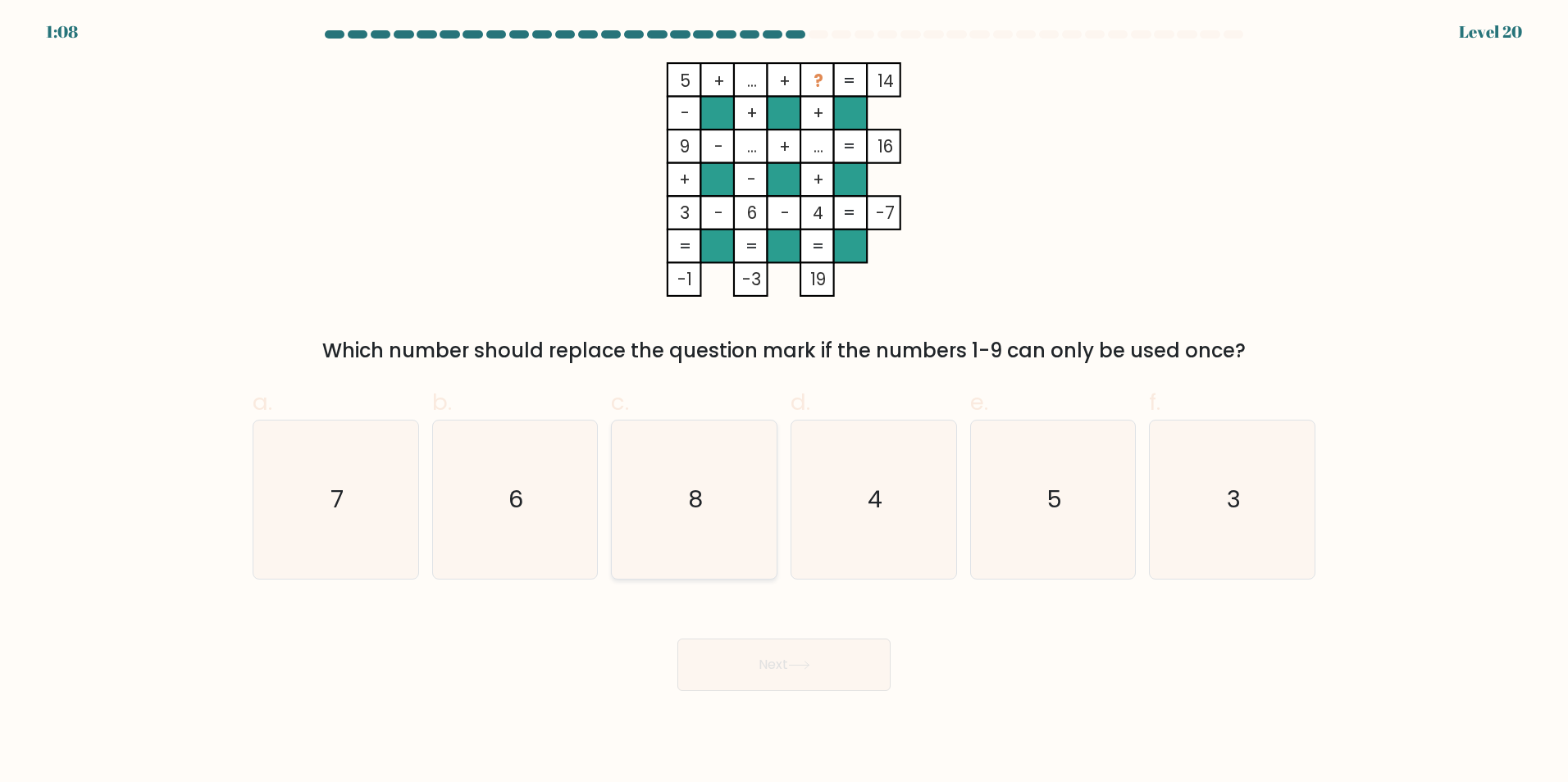
click at [735, 514] on icon "8" at bounding box center [694, 499] width 158 height 158
click at [784, 402] on input "c. 8" at bounding box center [784, 396] width 1 height 11
radio input "true"
click at [848, 675] on button "Next" at bounding box center [783, 664] width 213 height 53
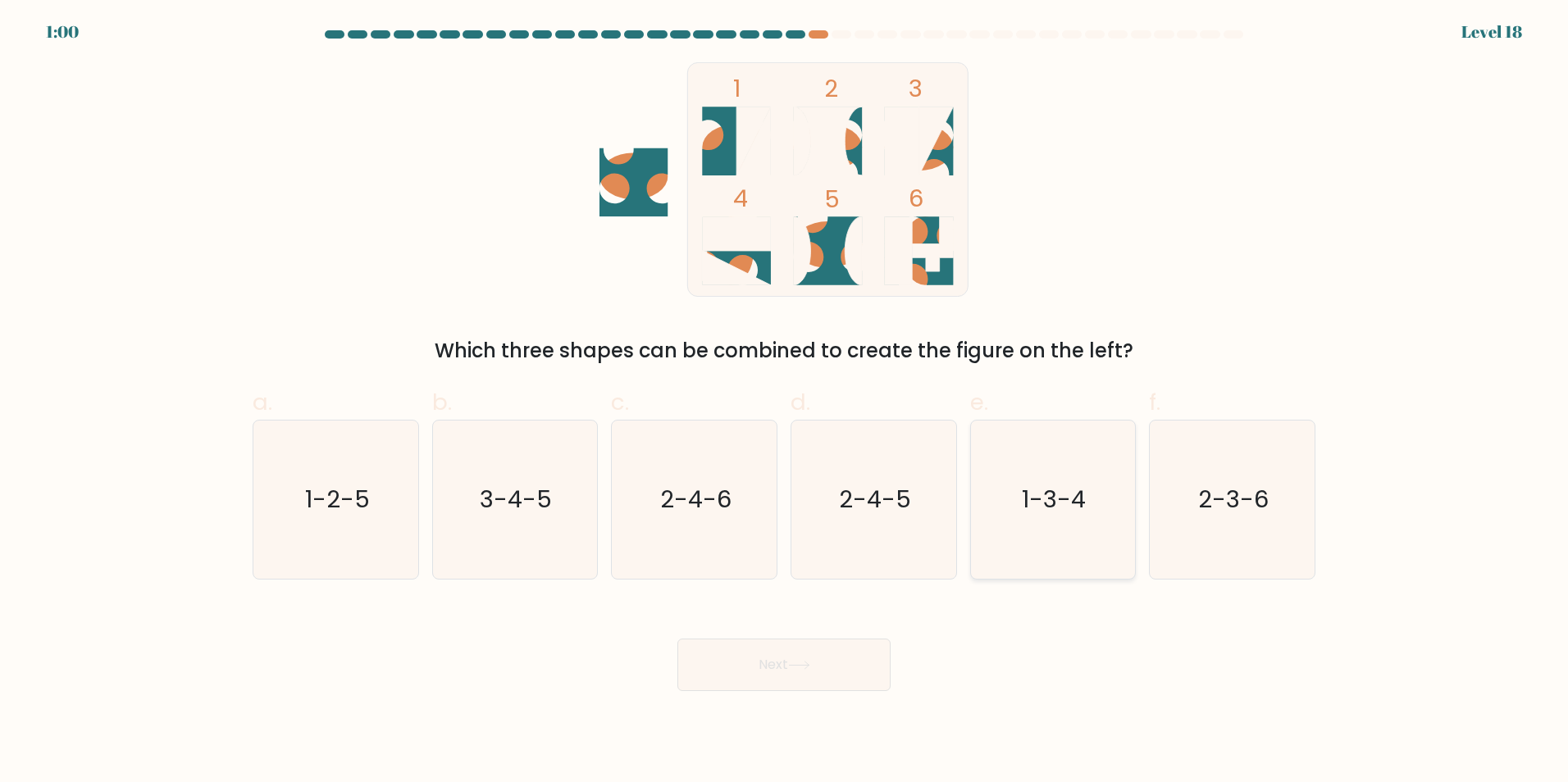
click at [1016, 537] on icon "1-3-4" at bounding box center [1051, 499] width 158 height 158
click at [785, 402] on input "e. 1-3-4" at bounding box center [784, 396] width 1 height 11
radio input "true"
click at [843, 683] on button "Next" at bounding box center [783, 664] width 213 height 53
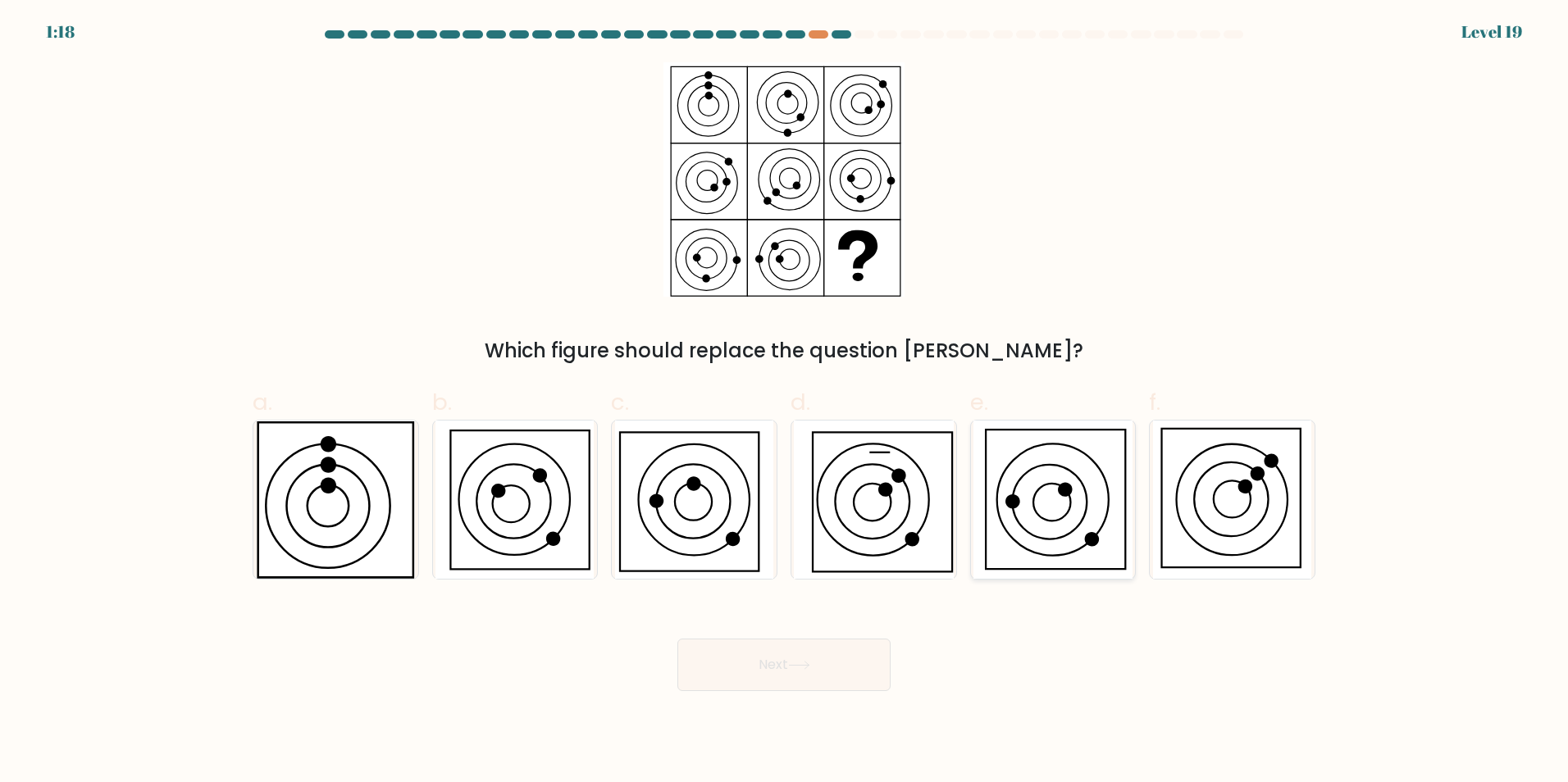
click at [1040, 521] on icon at bounding box center [1052, 499] width 159 height 158
click at [785, 402] on input "e." at bounding box center [784, 396] width 1 height 11
radio input "true"
click at [802, 658] on button "Next" at bounding box center [783, 664] width 213 height 53
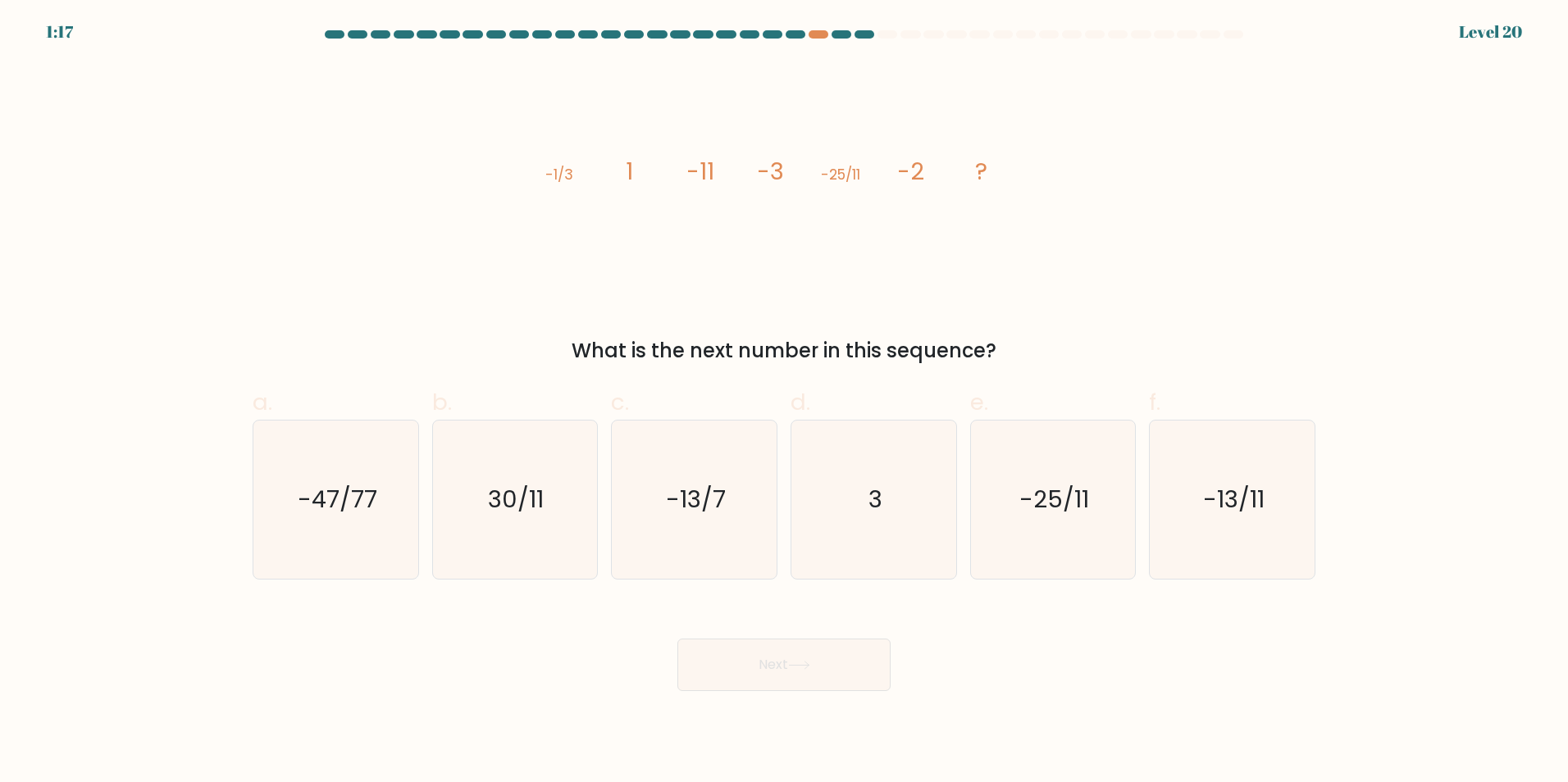
click at [901, 336] on div "What is the next number in this sequence?" at bounding box center [784, 350] width 1043 height 29
click at [530, 526] on icon "30/11" at bounding box center [514, 499] width 158 height 158
click at [784, 402] on input "b. 30/11" at bounding box center [784, 396] width 1 height 11
radio input "true"
click at [737, 681] on button "Next" at bounding box center [783, 664] width 213 height 53
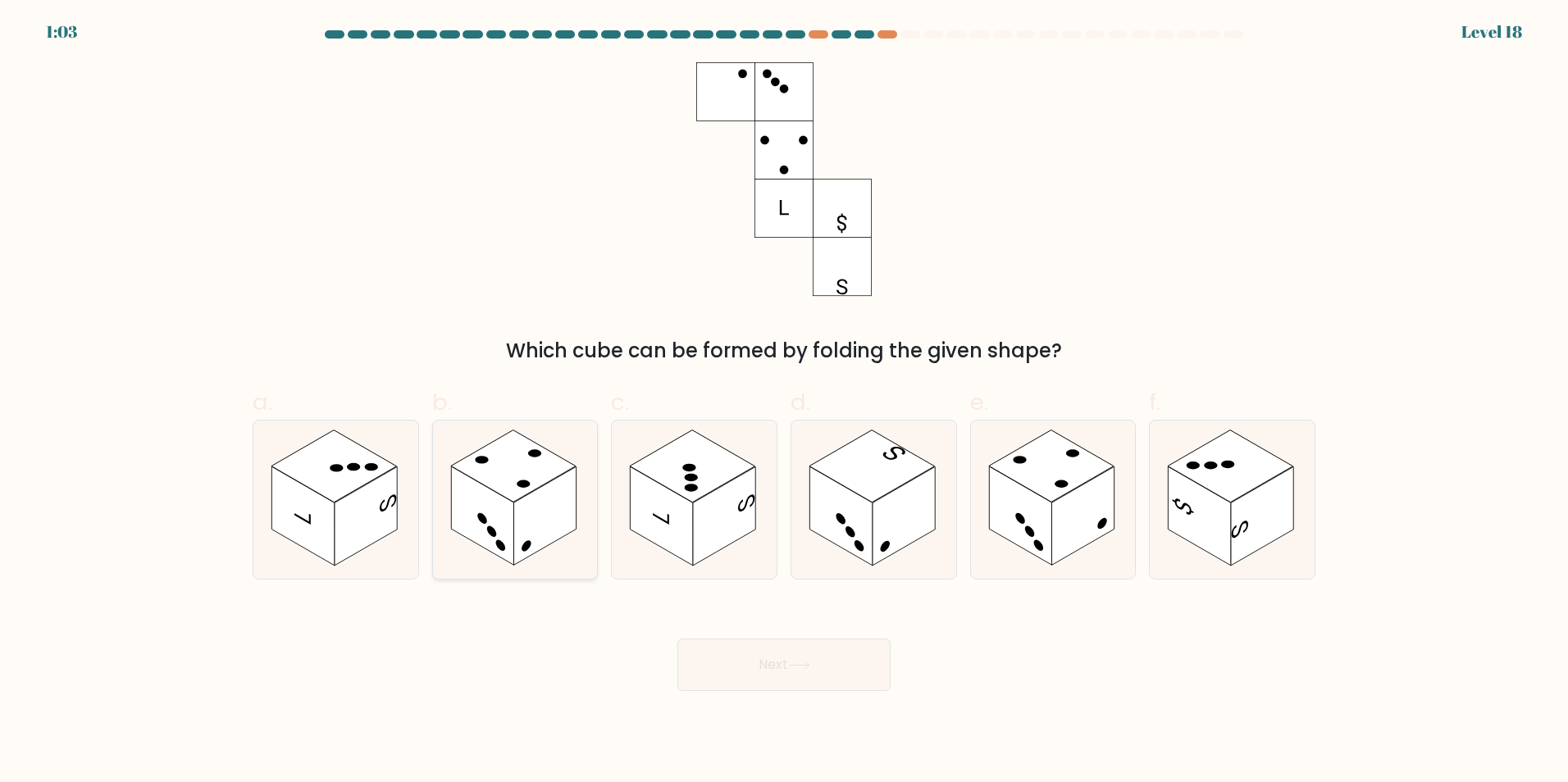
click at [552, 514] on rect at bounding box center [544, 515] width 63 height 99
click at [784, 402] on input "b." at bounding box center [784, 396] width 1 height 11
radio input "true"
click at [686, 661] on button "Next" at bounding box center [783, 664] width 213 height 53
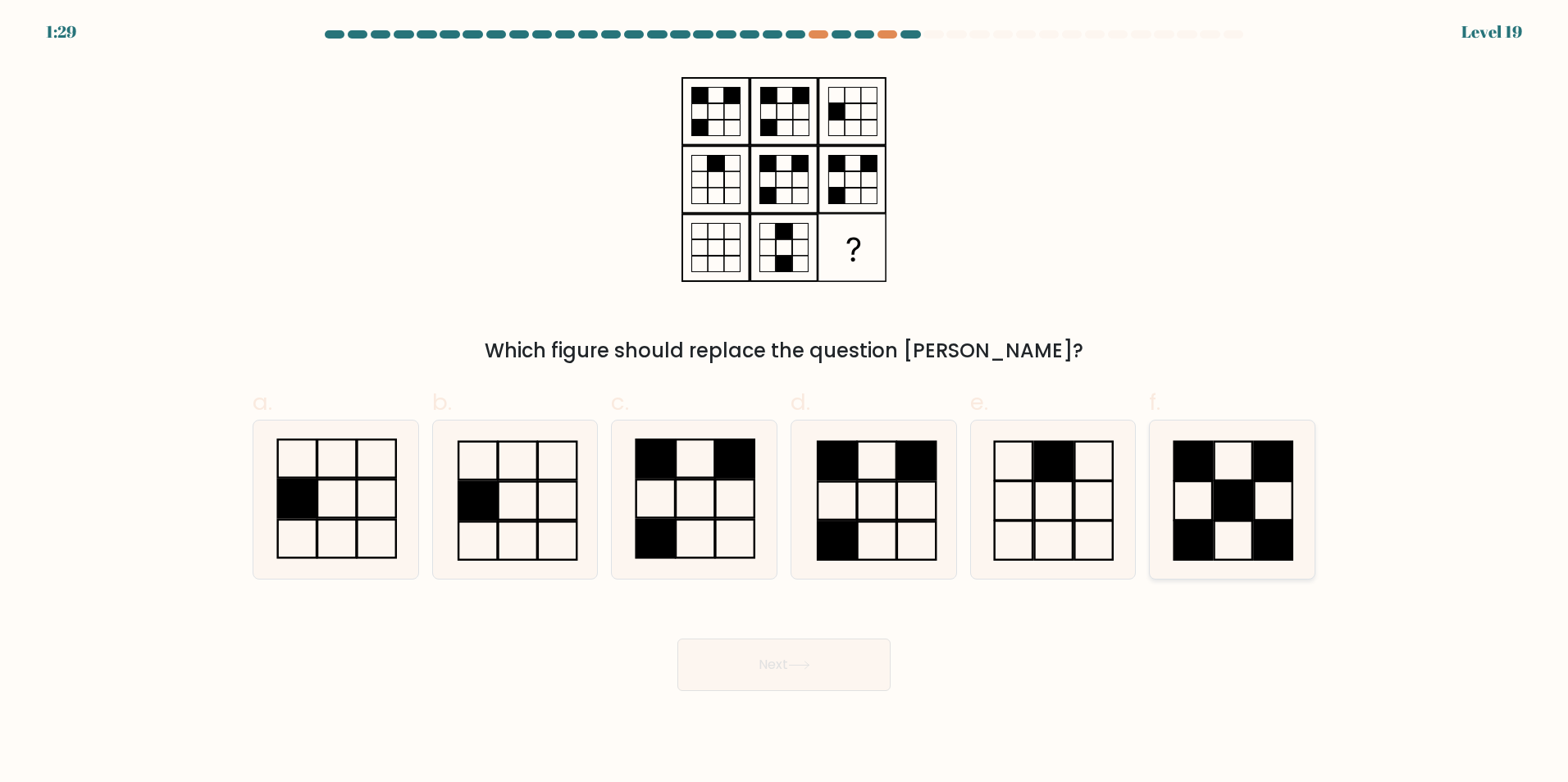
click at [1203, 463] on rect at bounding box center [1193, 460] width 38 height 38
click at [785, 402] on input "f." at bounding box center [784, 396] width 1 height 11
radio input "true"
click at [829, 689] on button "Next" at bounding box center [783, 664] width 213 height 53
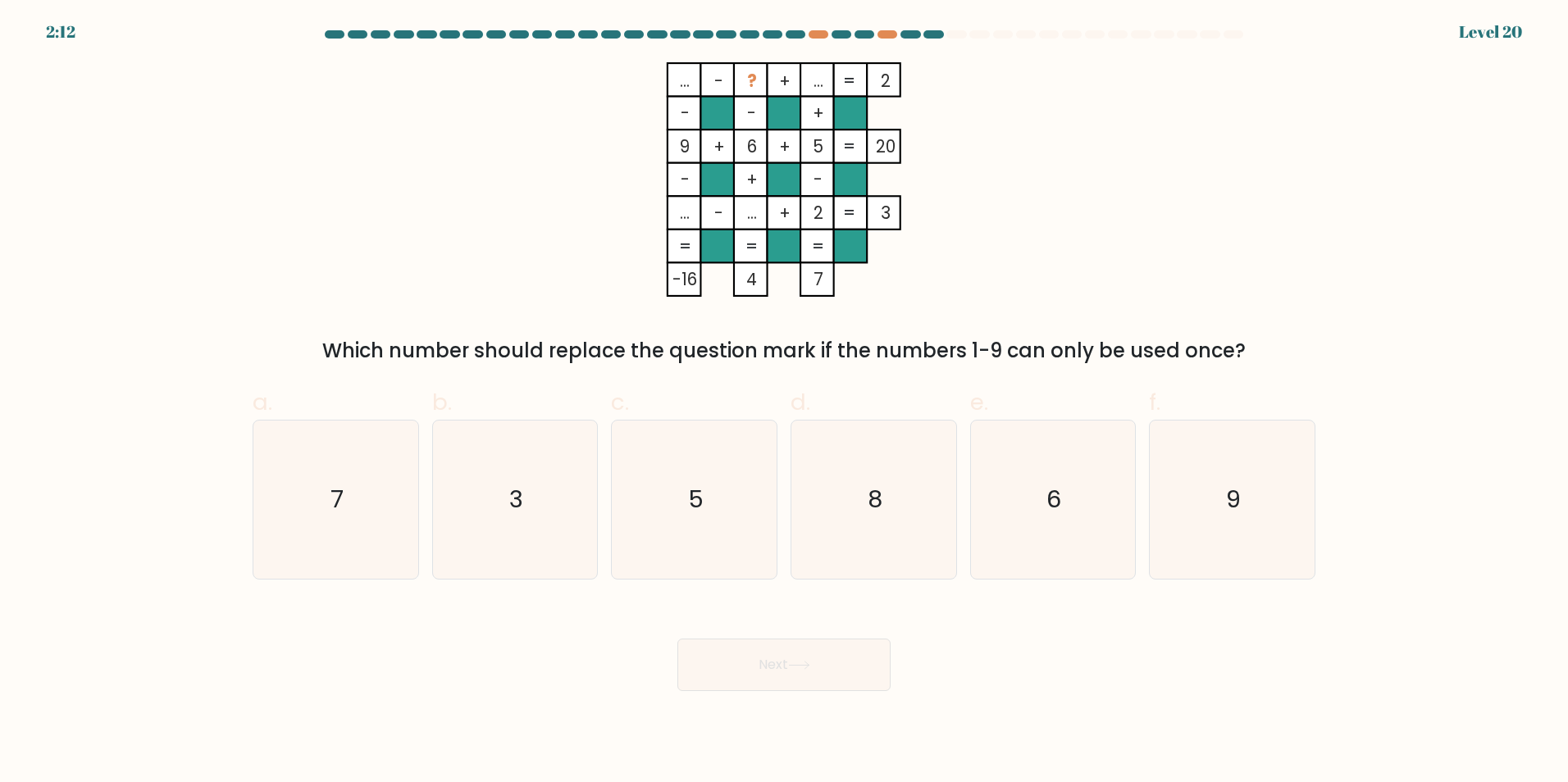
click at [826, 680] on button "Next" at bounding box center [783, 664] width 213 height 53
click at [456, 560] on icon "3" at bounding box center [514, 499] width 158 height 158
click at [784, 402] on input "b. 3" at bounding box center [784, 396] width 1 height 11
radio input "true"
click at [893, 529] on icon "8" at bounding box center [873, 499] width 158 height 158
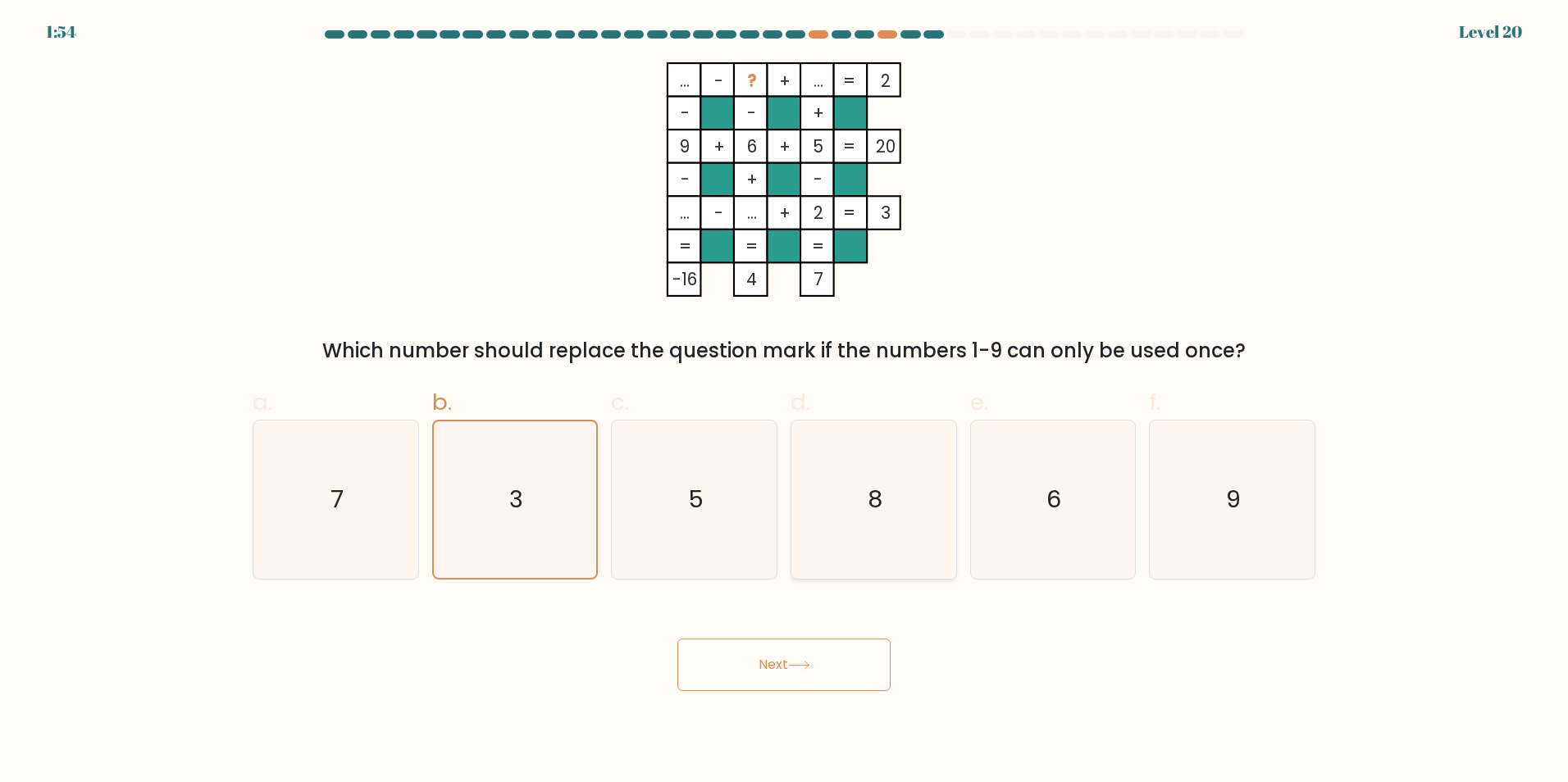
click at [785, 402] on input "d. 8" at bounding box center [784, 396] width 1 height 11
radio input "true"
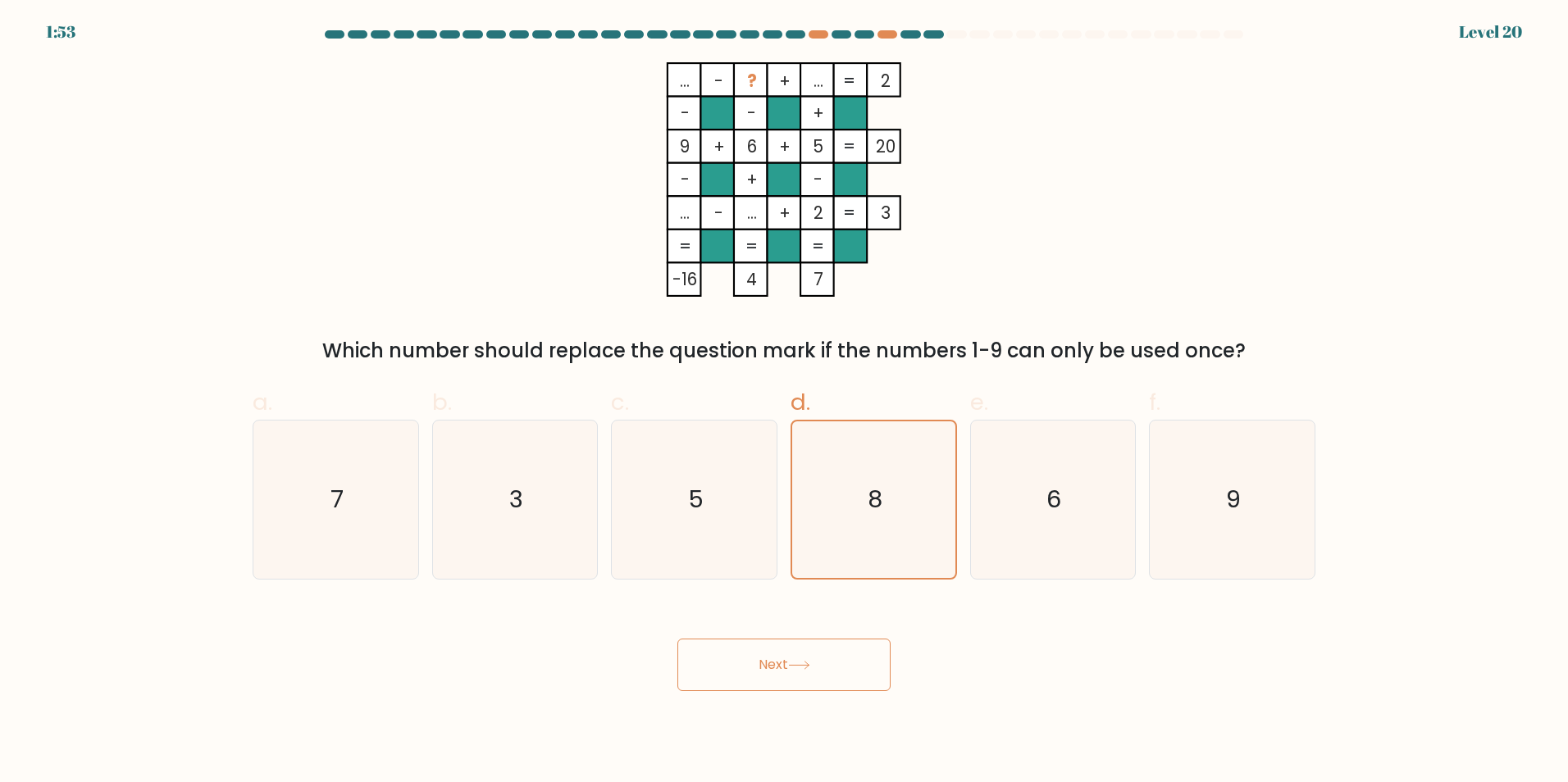
click at [772, 667] on button "Next" at bounding box center [783, 664] width 213 height 53
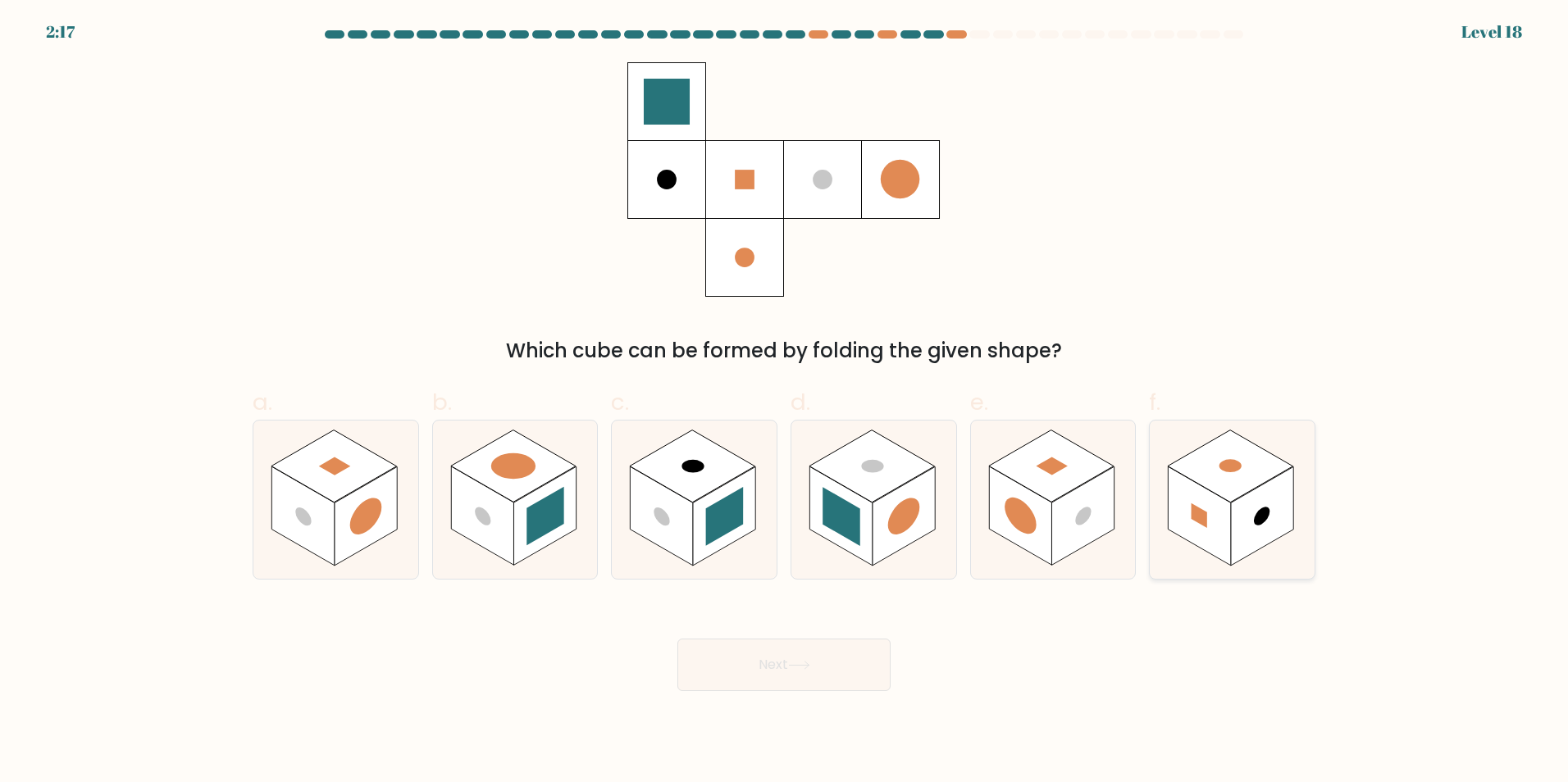
click at [1220, 457] on rect at bounding box center [1230, 465] width 125 height 72
click at [785, 402] on input "f." at bounding box center [784, 396] width 1 height 11
radio input "true"
click at [784, 657] on button "Next" at bounding box center [783, 664] width 213 height 53
